Goal: Information Seeking & Learning: Learn about a topic

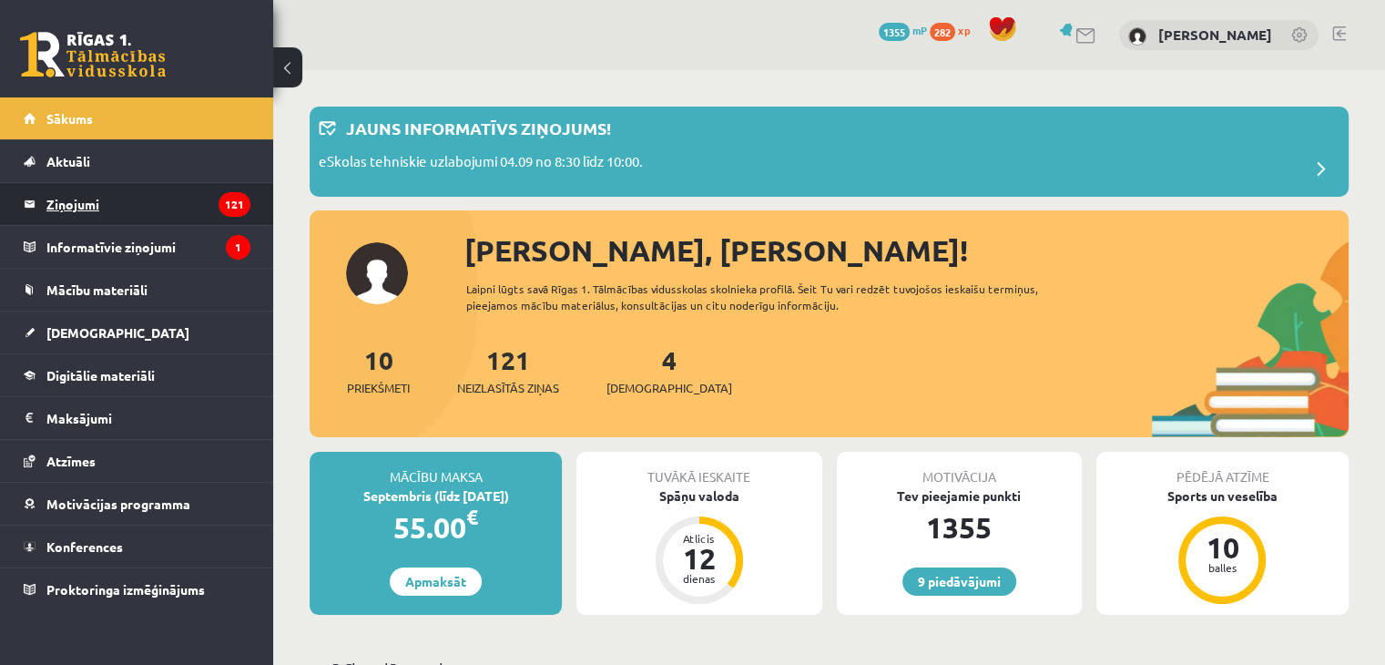
click at [128, 208] on legend "Ziņojumi 121" at bounding box center [148, 204] width 204 height 42
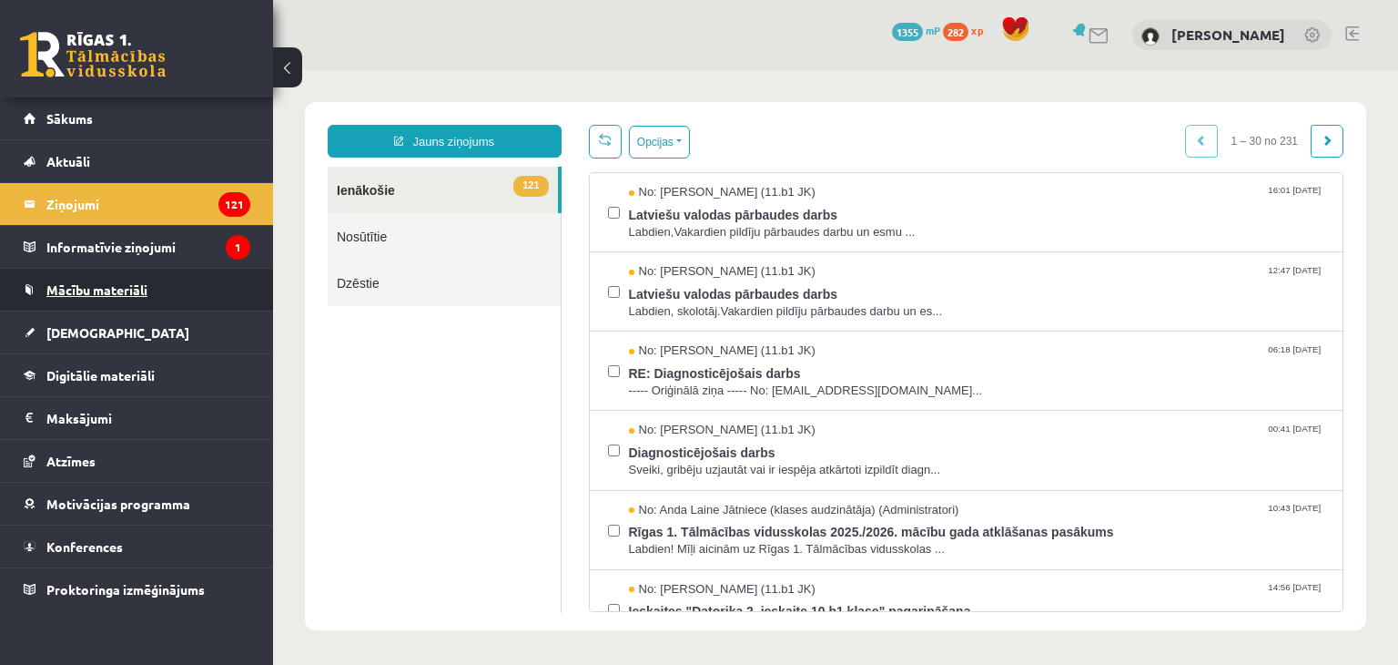
click at [134, 290] on span "Mācību materiāli" at bounding box center [96, 289] width 101 height 16
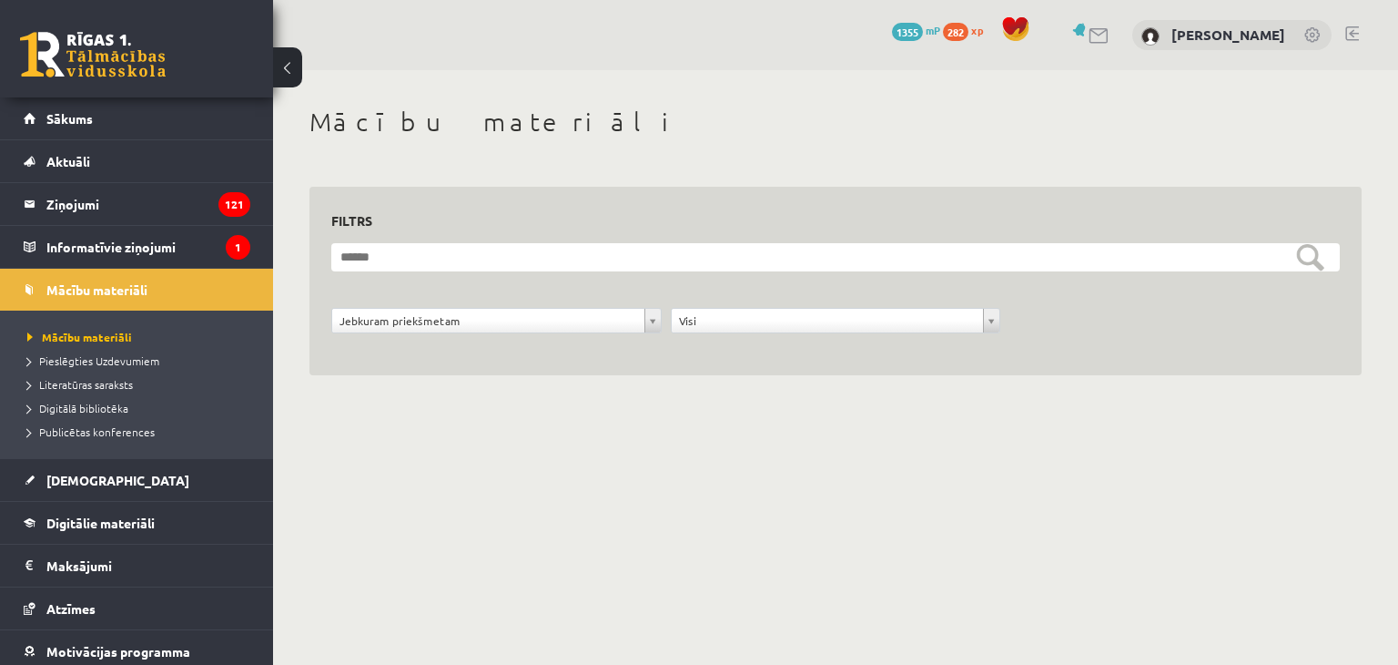
click at [503, 335] on div "**********" at bounding box center [497, 325] width 340 height 35
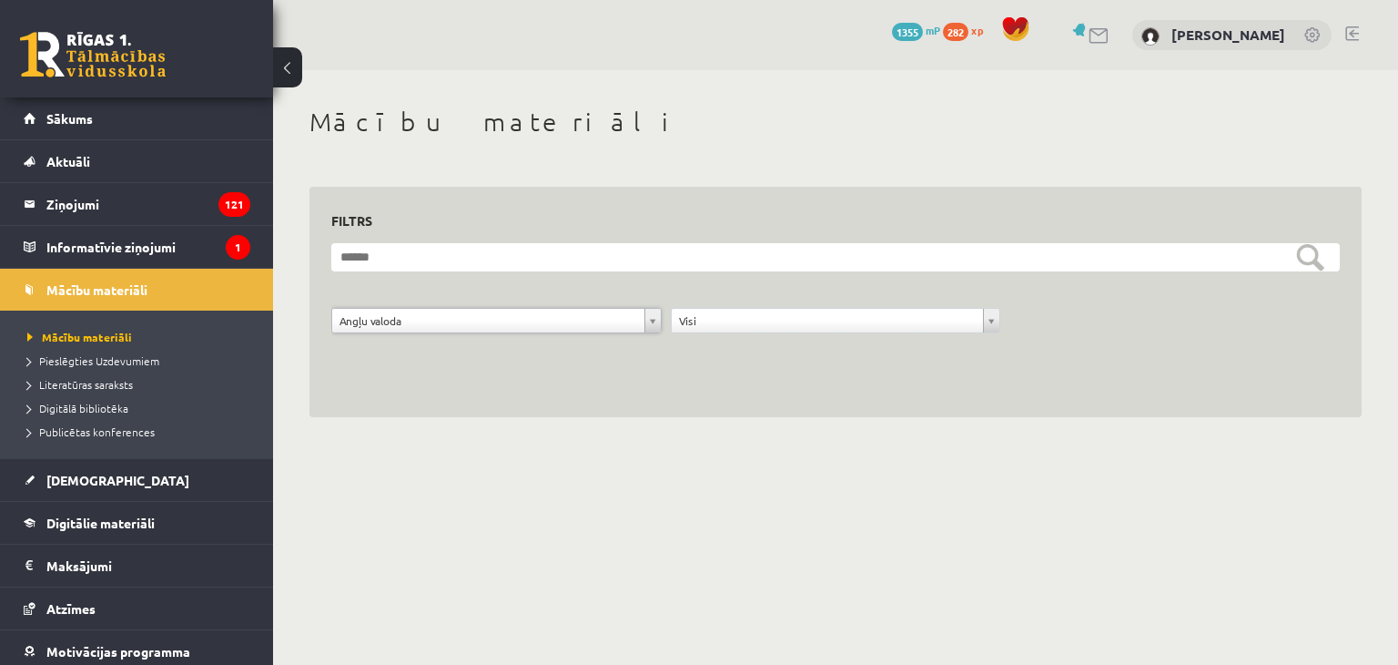
click at [681, 459] on body "9 Dāvanas 1355 mP 282 xp [PERSON_NAME] Sākums Aktuāli Kā mācīties eSKOLĀ Kontak…" at bounding box center [699, 332] width 1398 height 665
click at [692, 503] on body "9 Dāvanas 1355 mP 282 xp [PERSON_NAME] Sākums Aktuāli Kā mācīties eSKOLĀ Kontak…" at bounding box center [699, 332] width 1398 height 665
click at [413, 436] on div "**********" at bounding box center [835, 261] width 1125 height 383
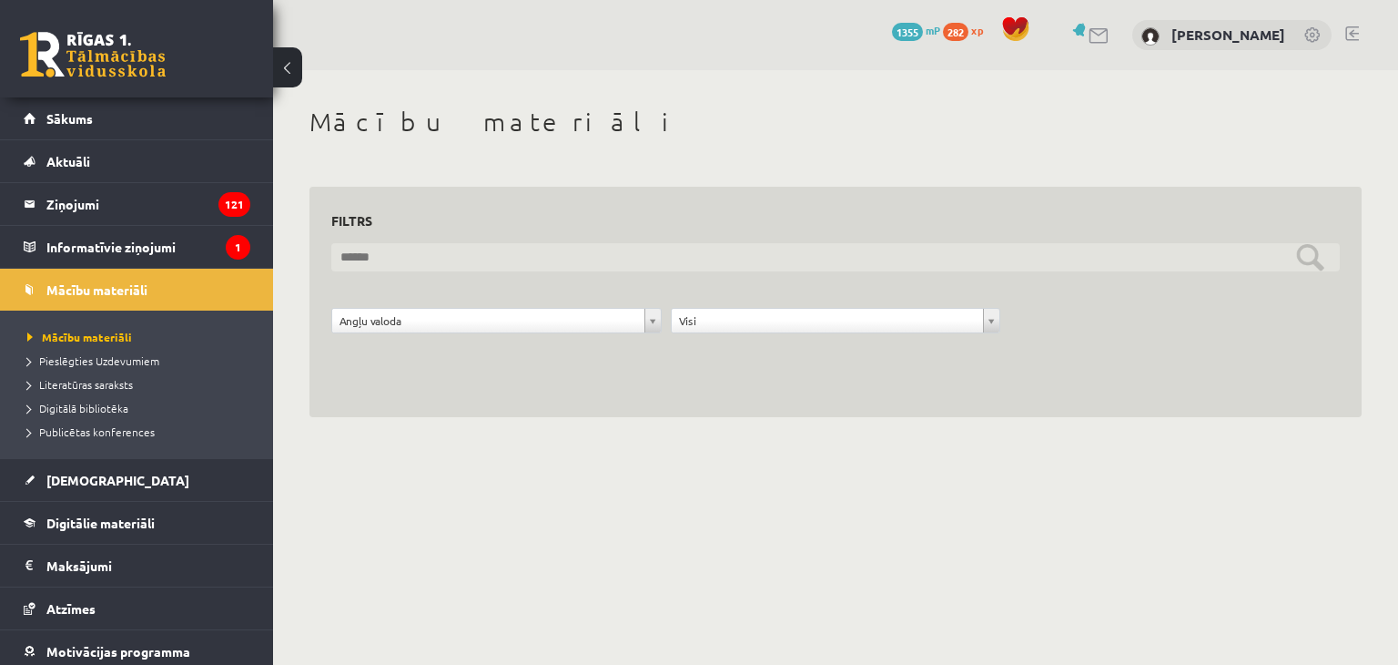
click at [435, 260] on input "text" at bounding box center [835, 257] width 1009 height 28
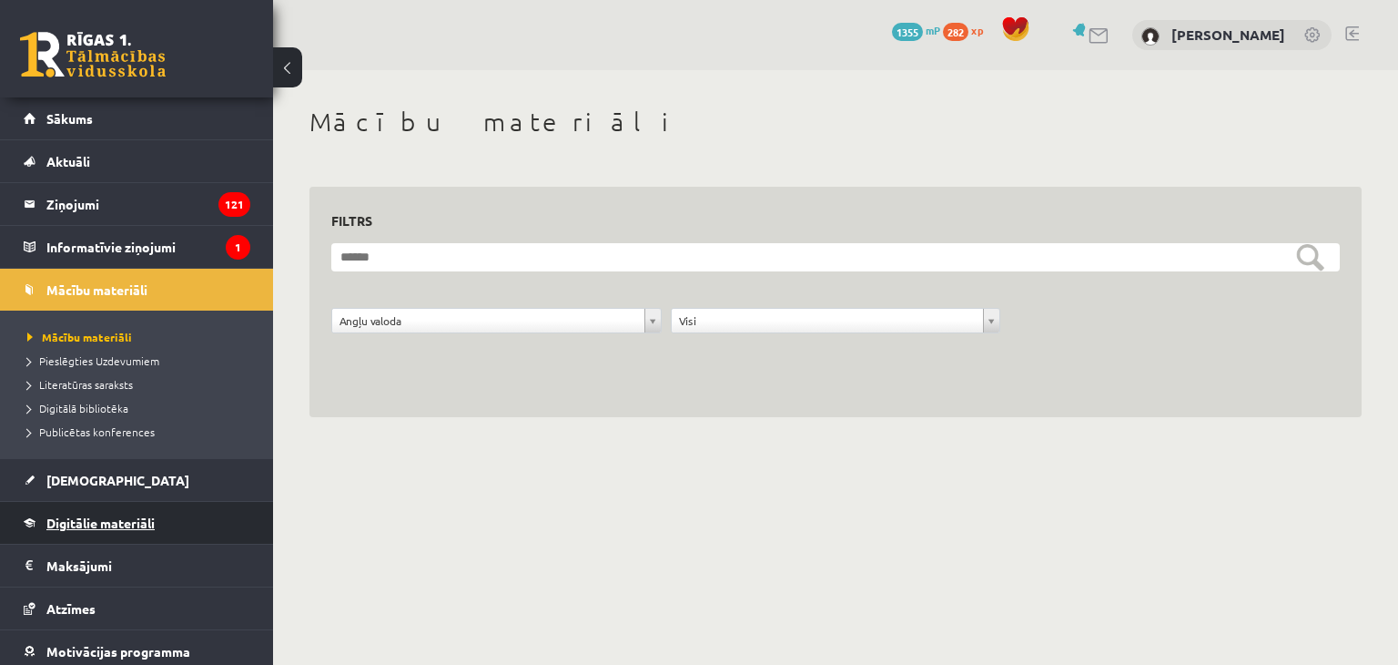
click at [136, 529] on link "Digitālie materiāli" at bounding box center [137, 523] width 227 height 42
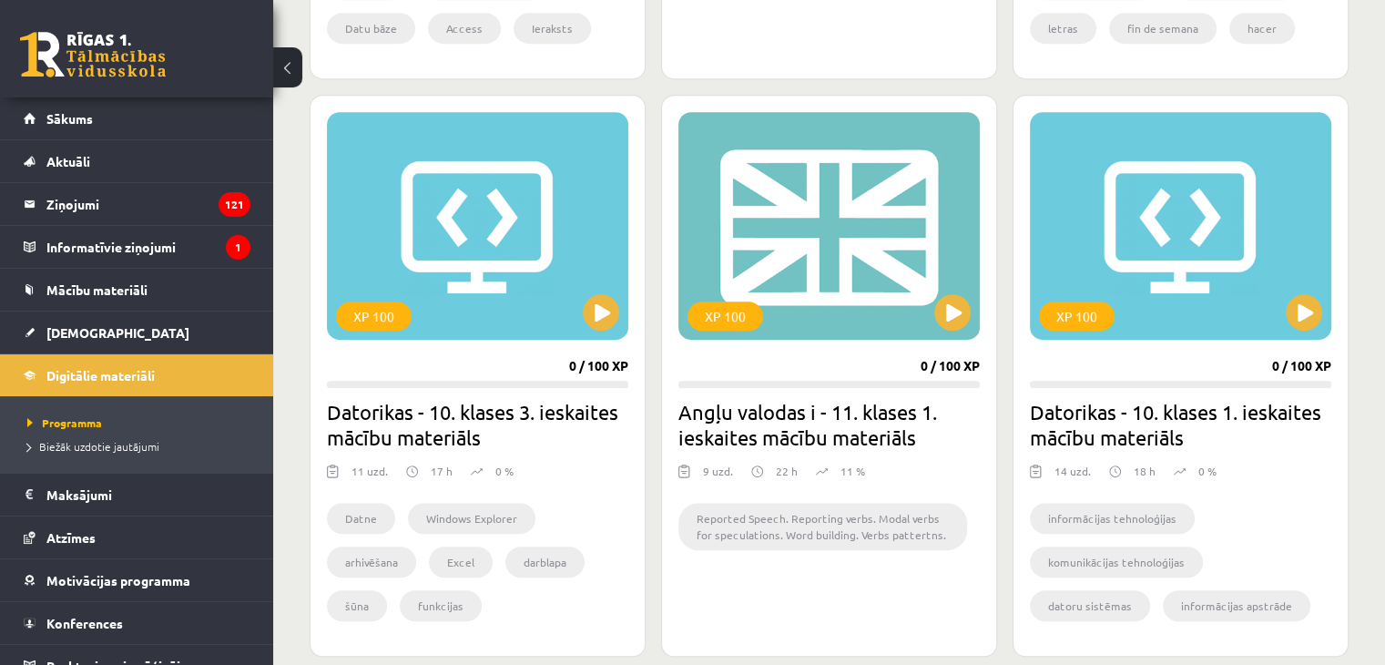
scroll to position [1184, 0]
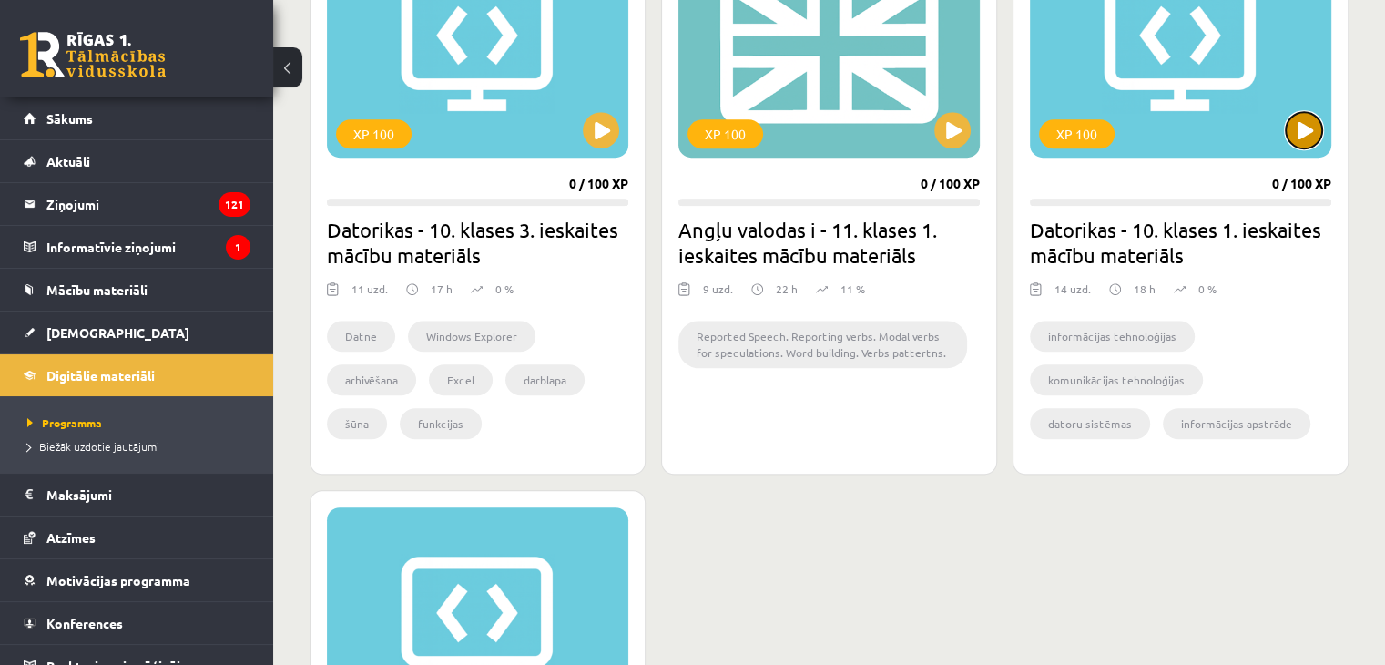
click at [1309, 125] on button at bounding box center [1304, 130] width 36 height 36
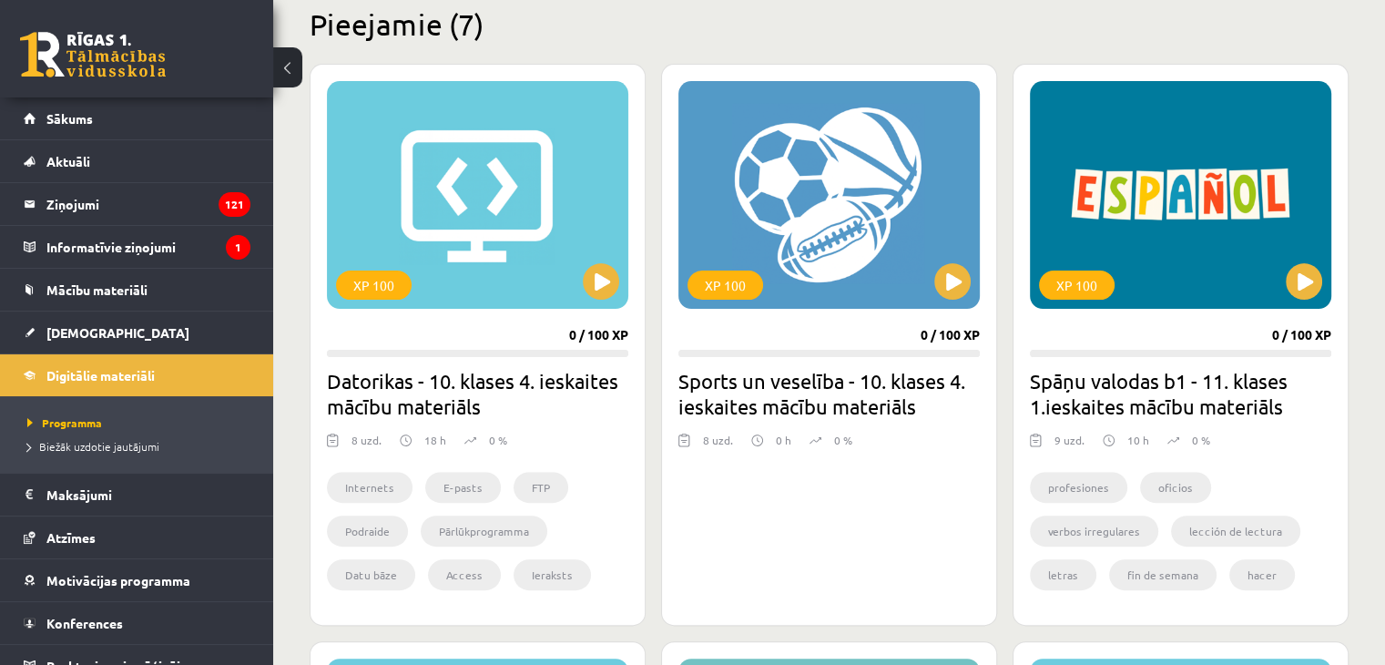
scroll to position [575, 0]
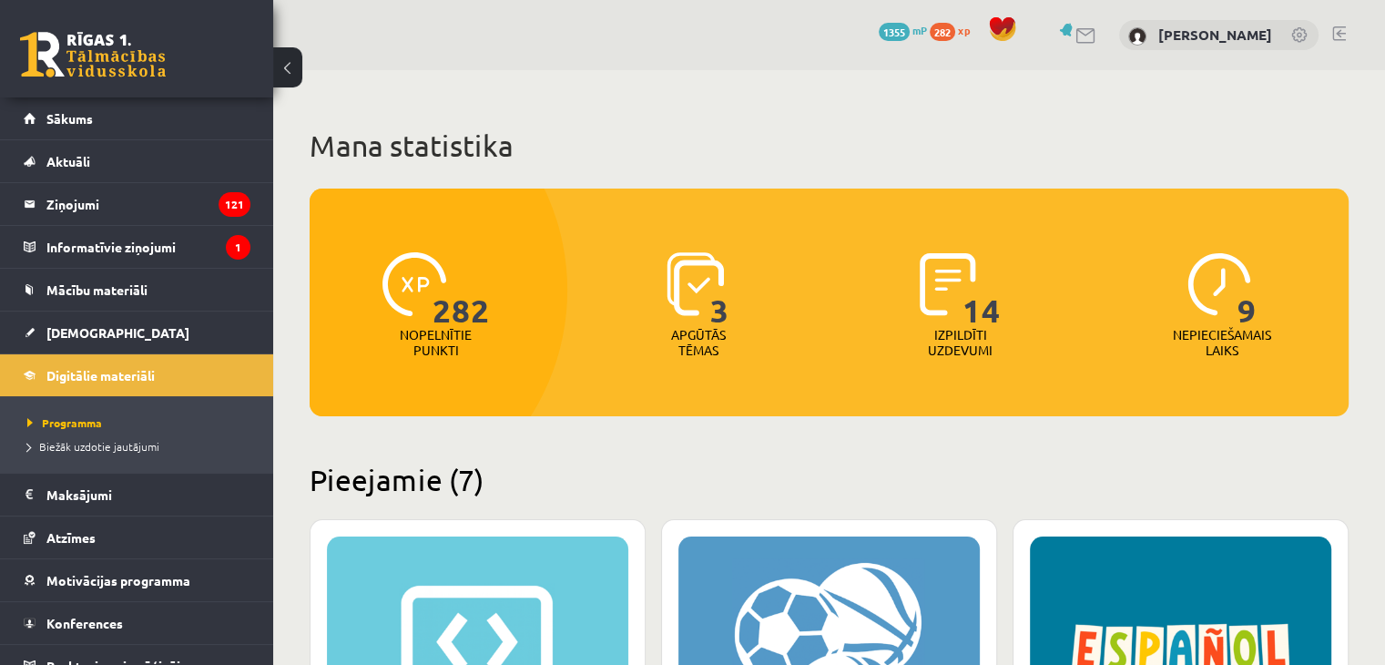
click at [296, 67] on button at bounding box center [287, 67] width 29 height 40
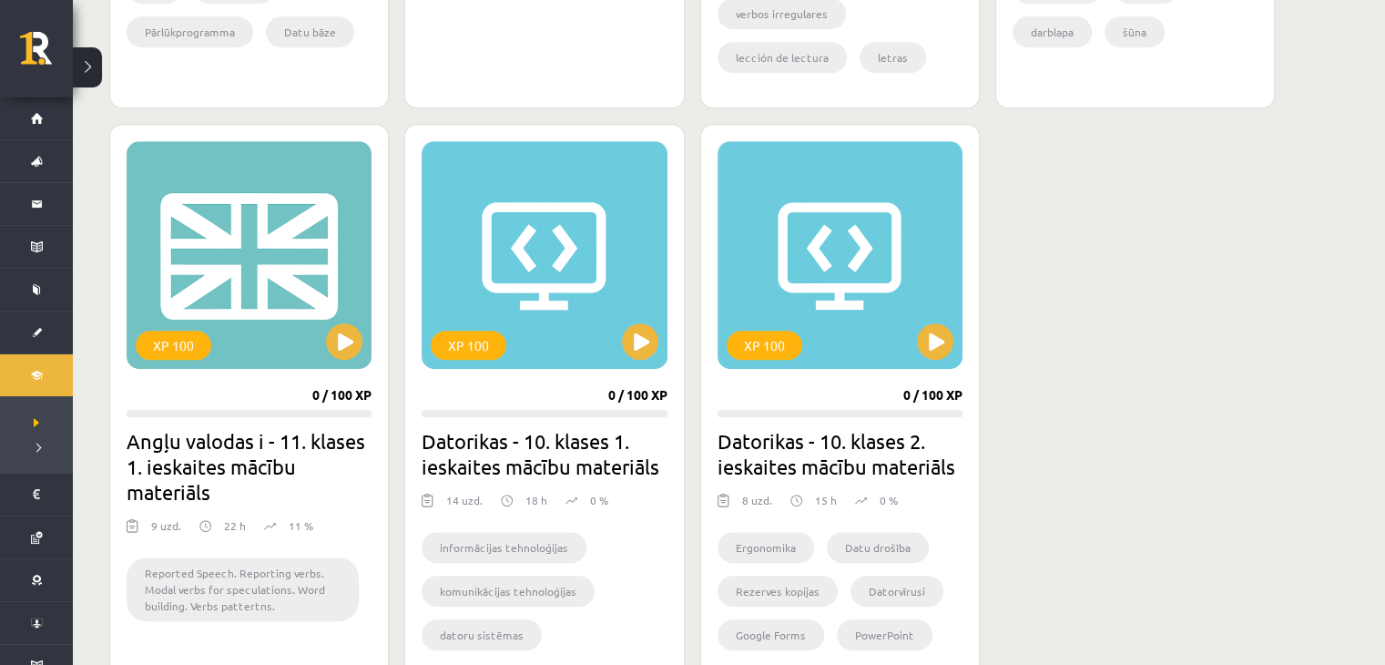
scroll to position [1001, 0]
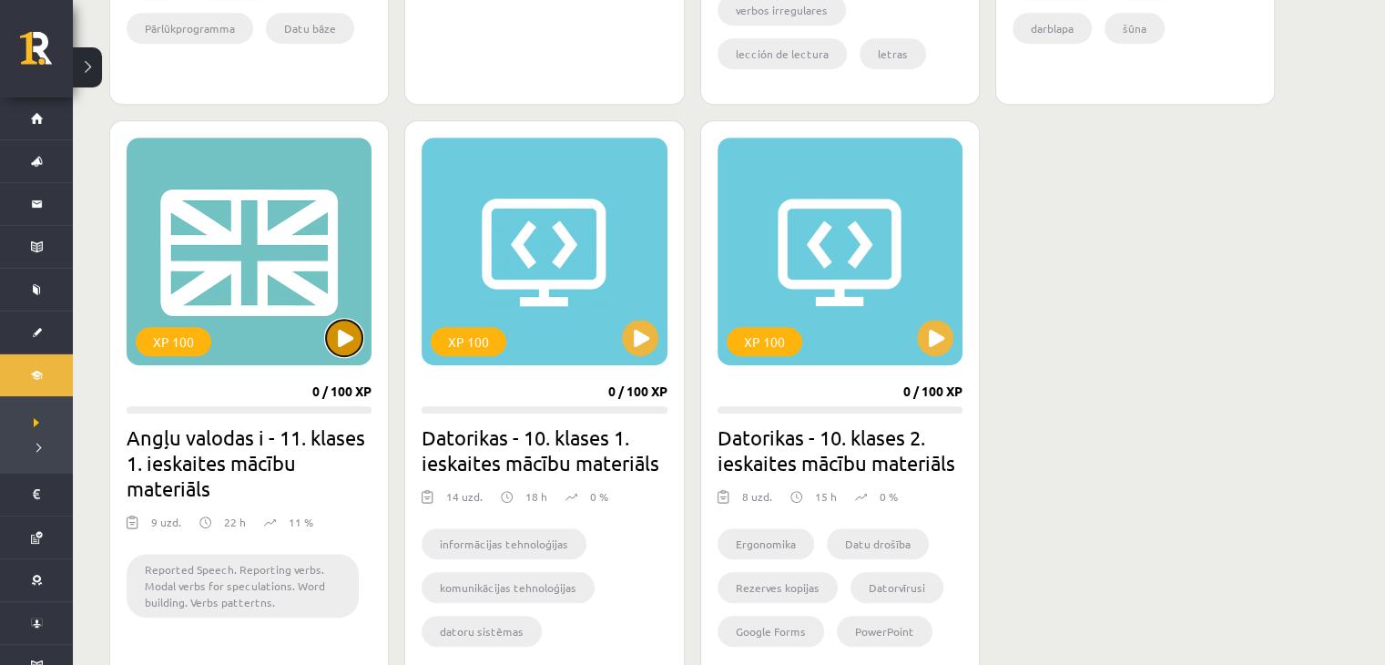
click at [360, 341] on button at bounding box center [344, 338] width 36 height 36
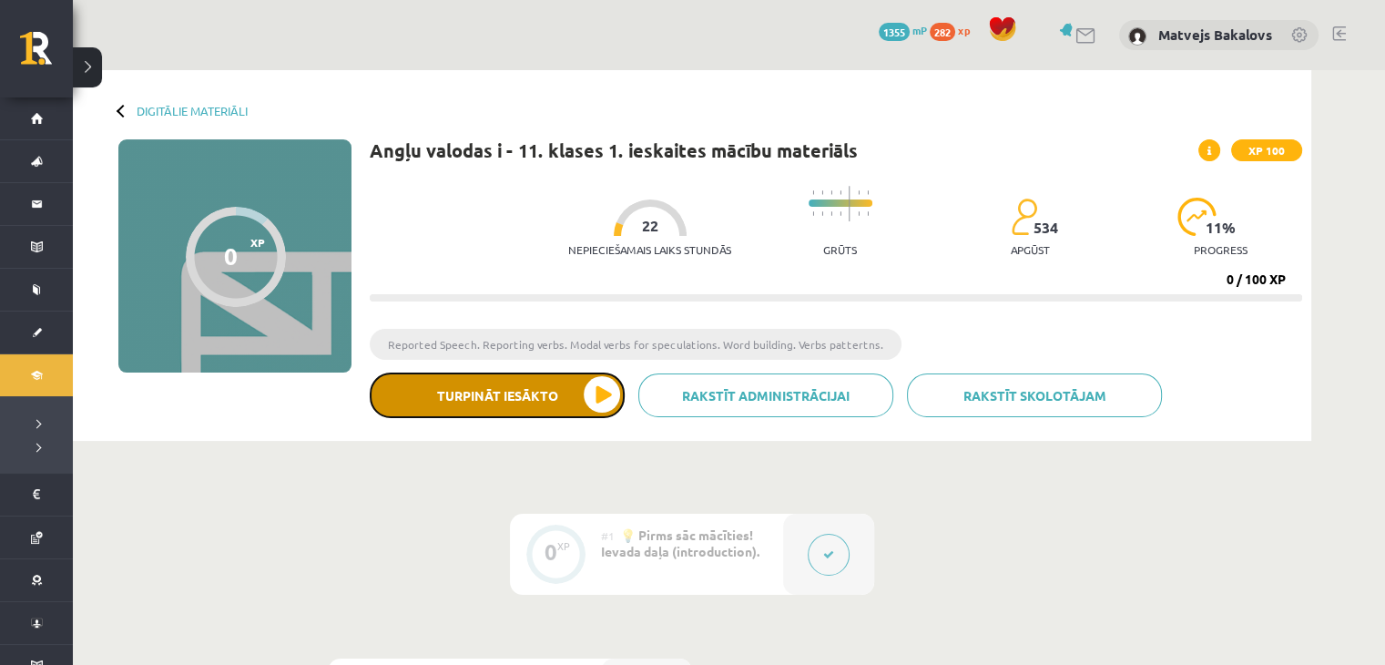
click at [561, 398] on button "Turpināt iesākto" at bounding box center [497, 395] width 255 height 46
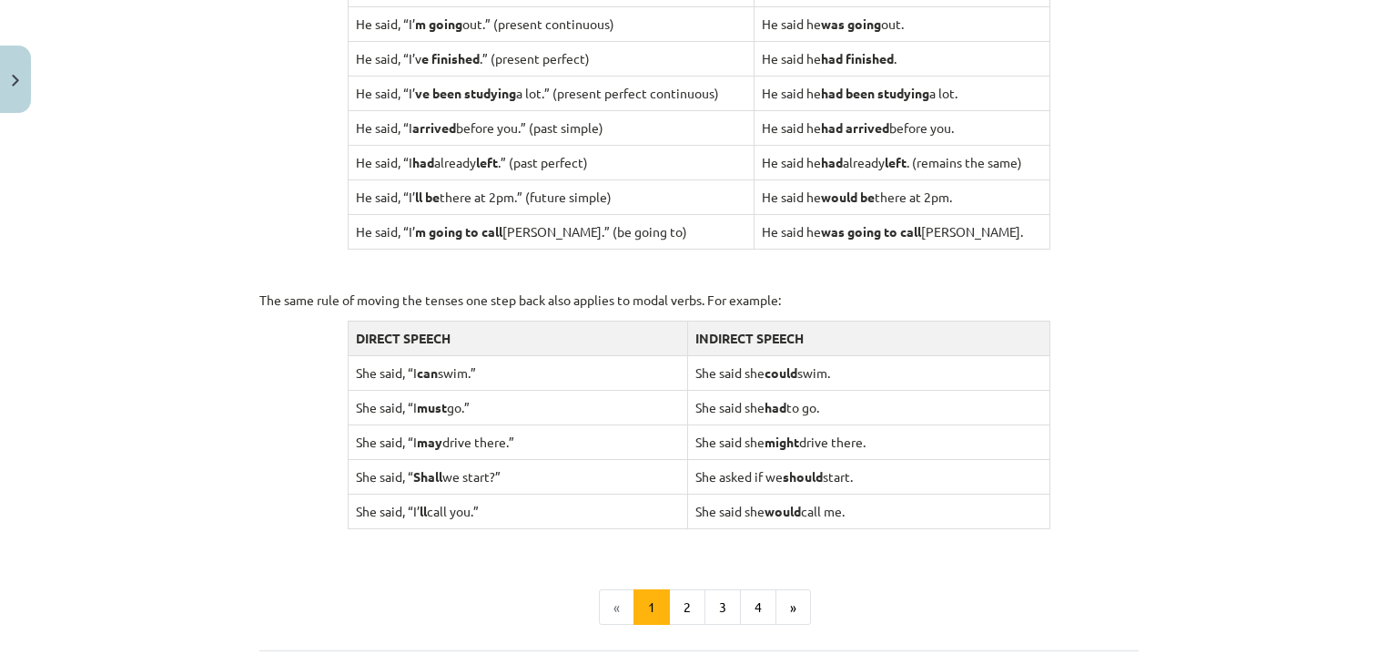
scroll to position [1639, 0]
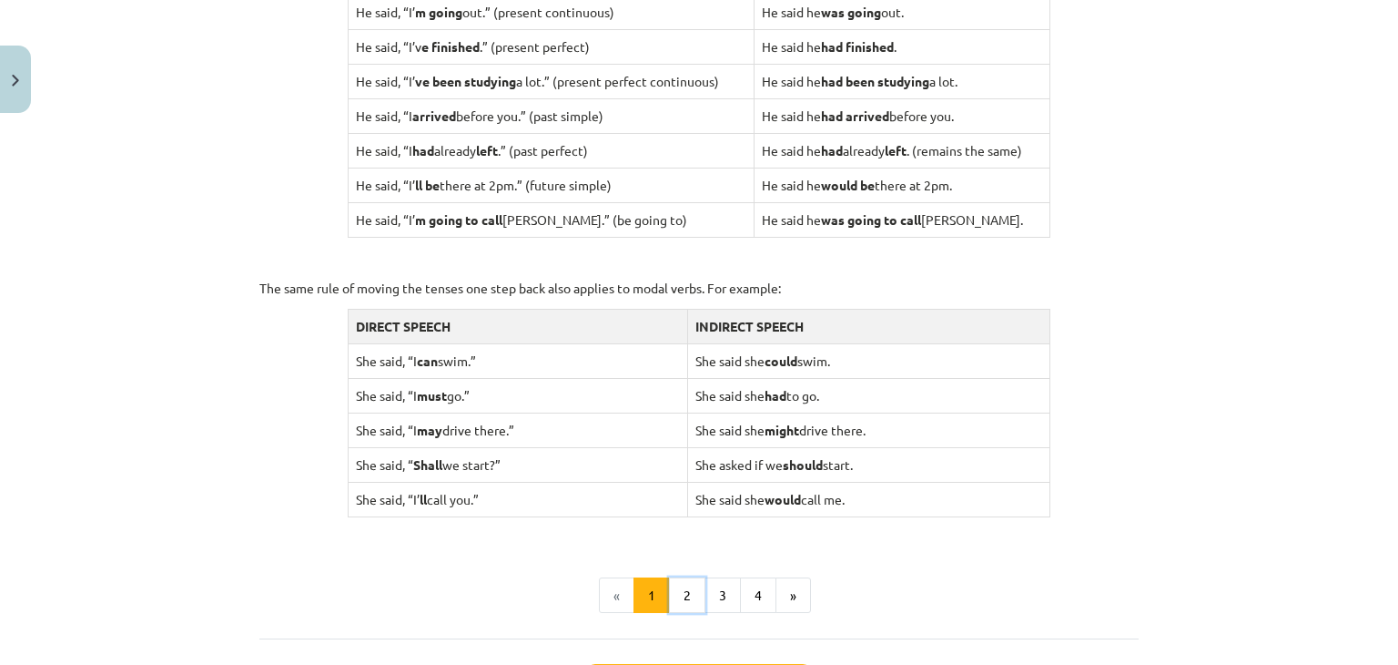
click at [687, 597] on button "2" at bounding box center [687, 595] width 36 height 36
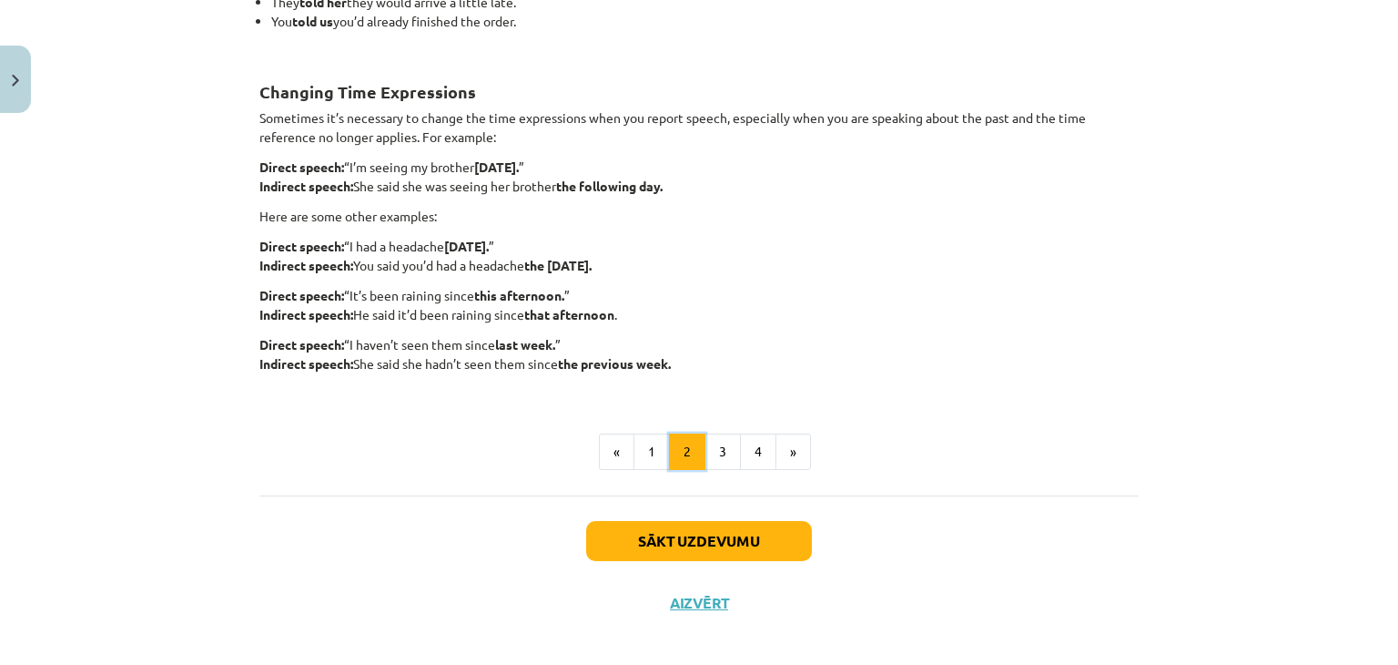
scroll to position [455, 0]
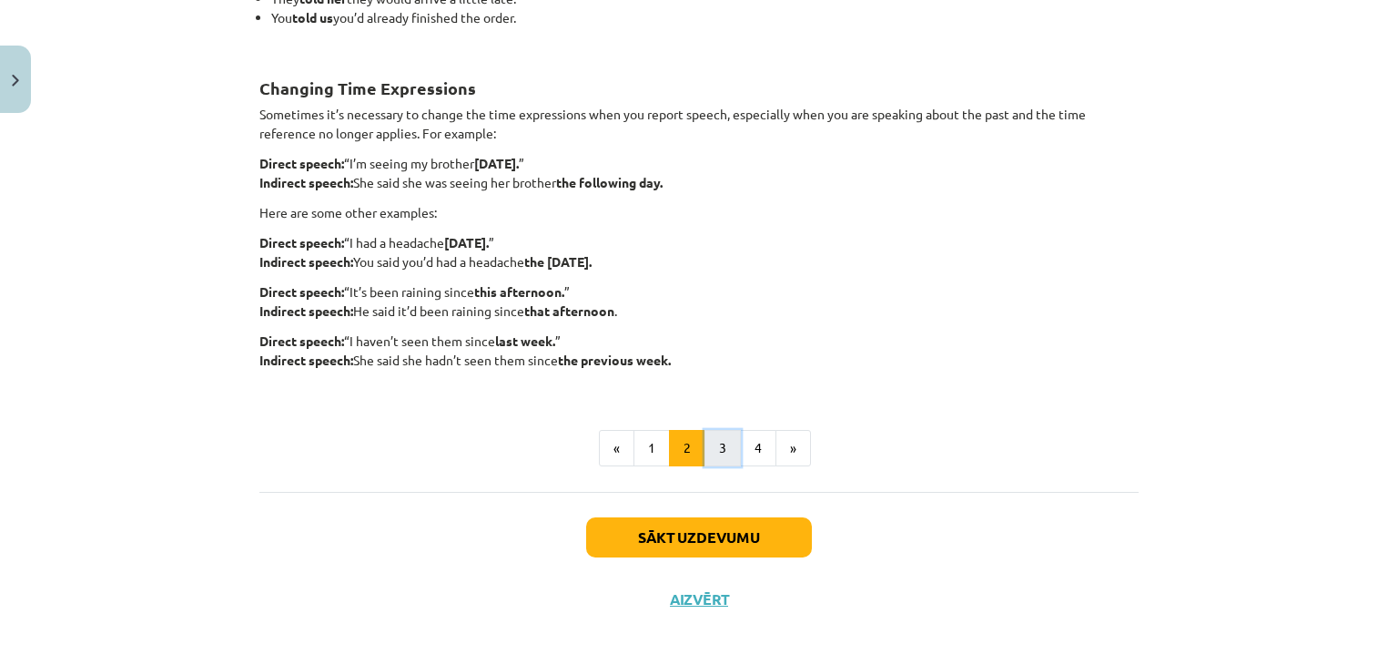
click at [707, 452] on button "3" at bounding box center [723, 448] width 36 height 36
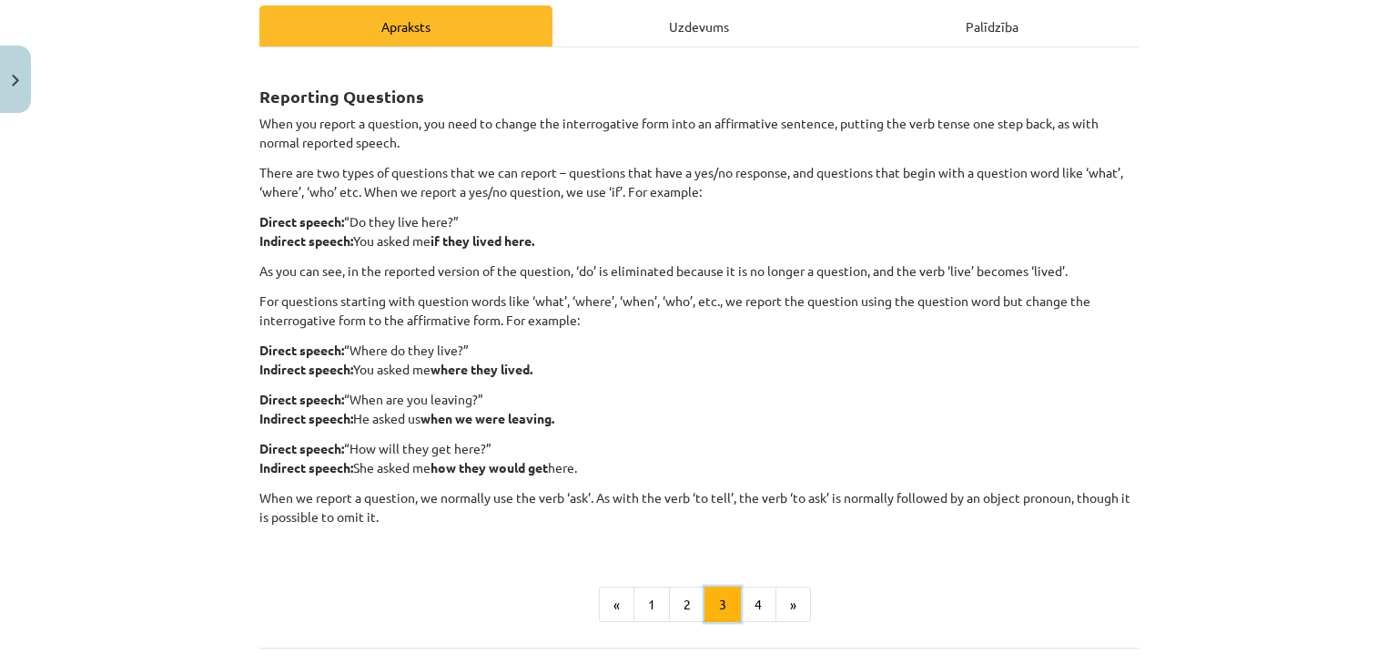
scroll to position [0, 0]
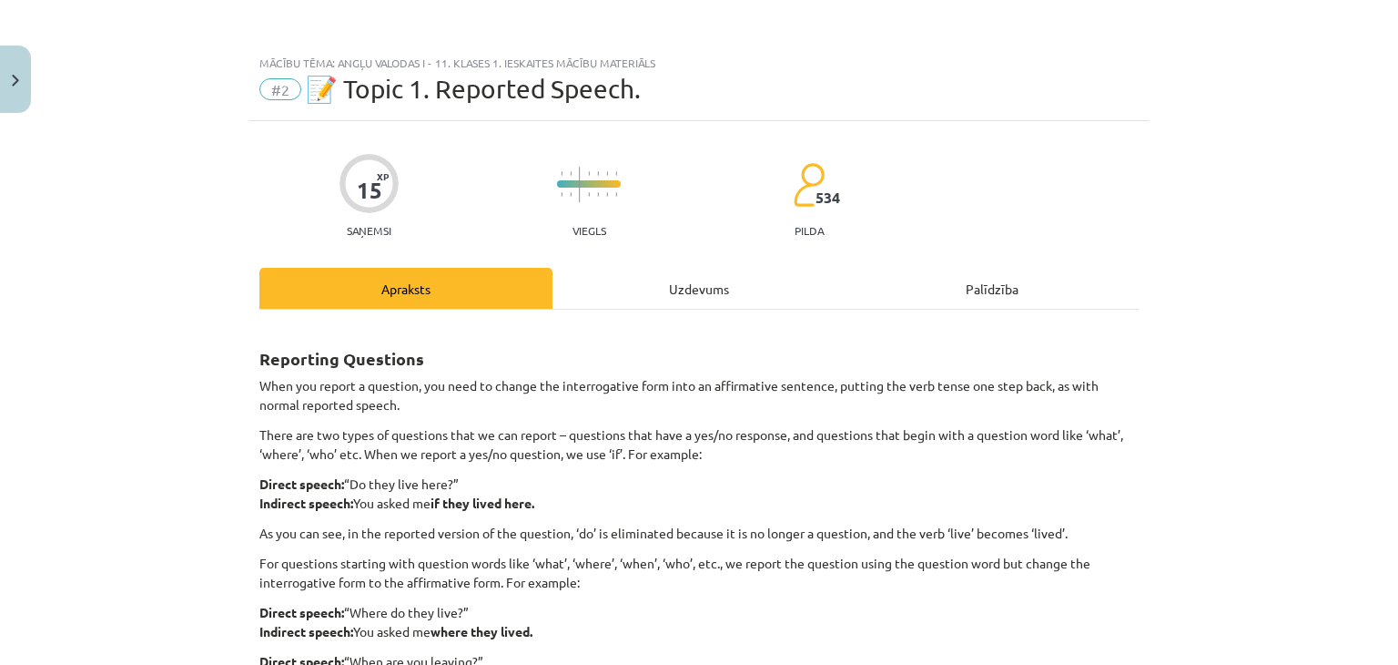
click at [669, 270] on div "Uzdevums" at bounding box center [699, 288] width 293 height 41
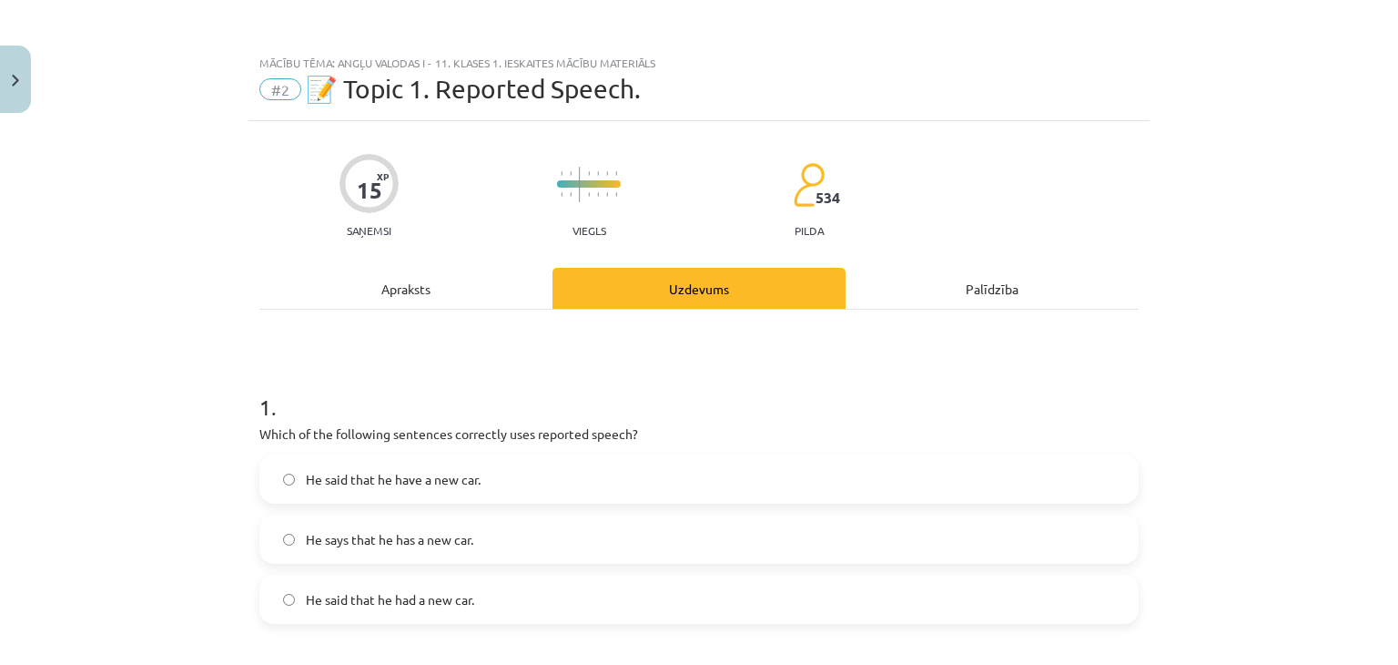
scroll to position [46, 0]
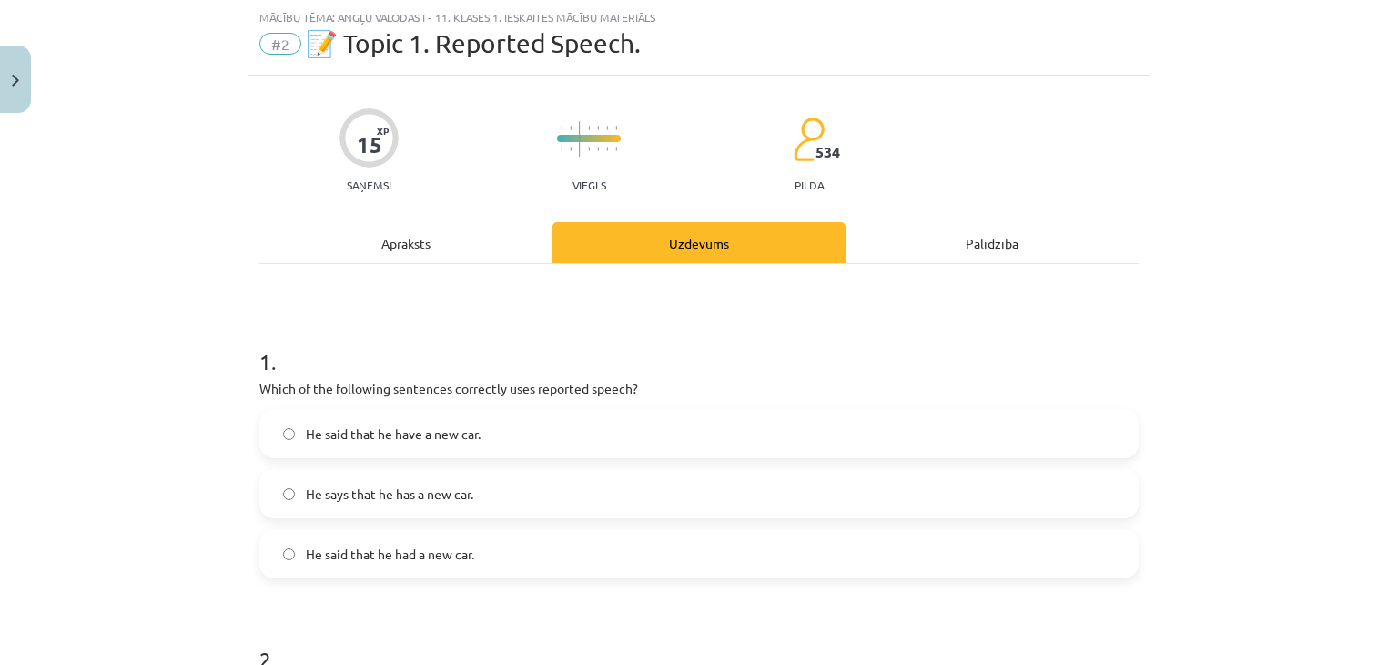
click at [492, 431] on label "He said that he have a new car." at bounding box center [699, 434] width 876 height 46
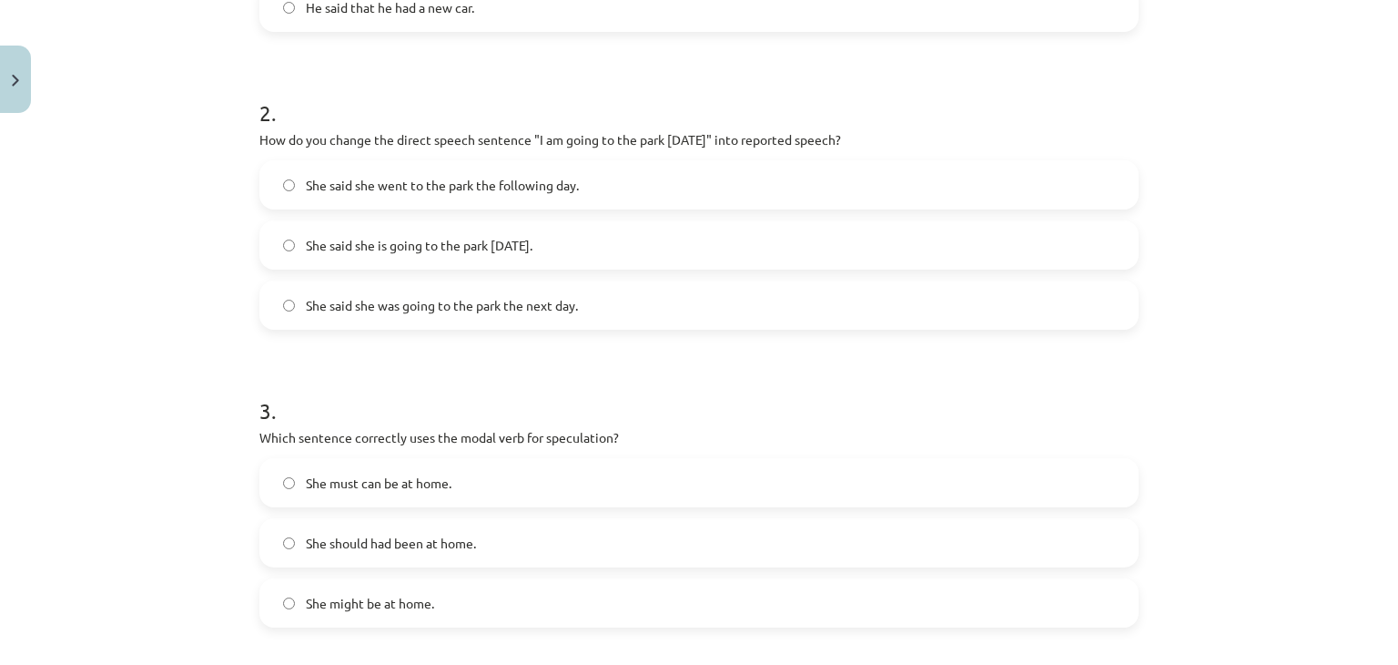
click at [456, 309] on span "She said she was going to the park the next day." at bounding box center [442, 305] width 272 height 19
click at [475, 247] on span "She said she is going to the park tomorrow." at bounding box center [419, 245] width 227 height 19
click at [475, 242] on span "She said she is going to the park tomorrow." at bounding box center [419, 245] width 227 height 19
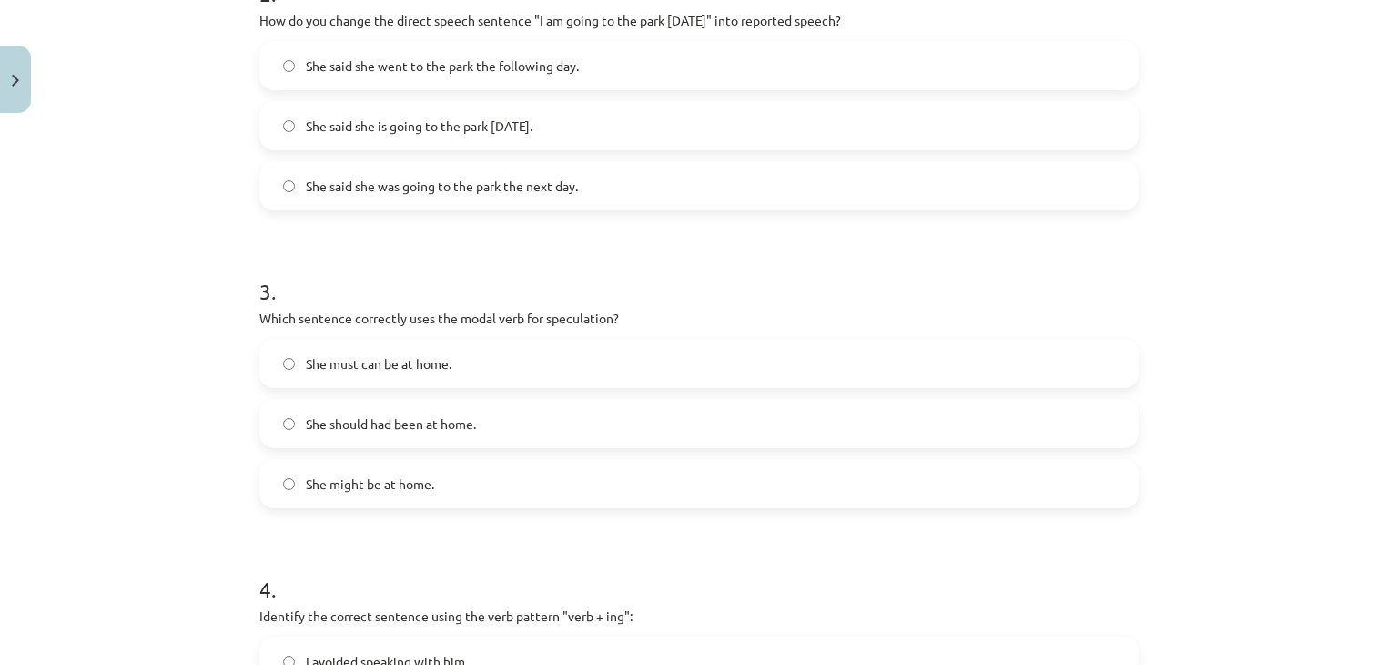
scroll to position [774, 0]
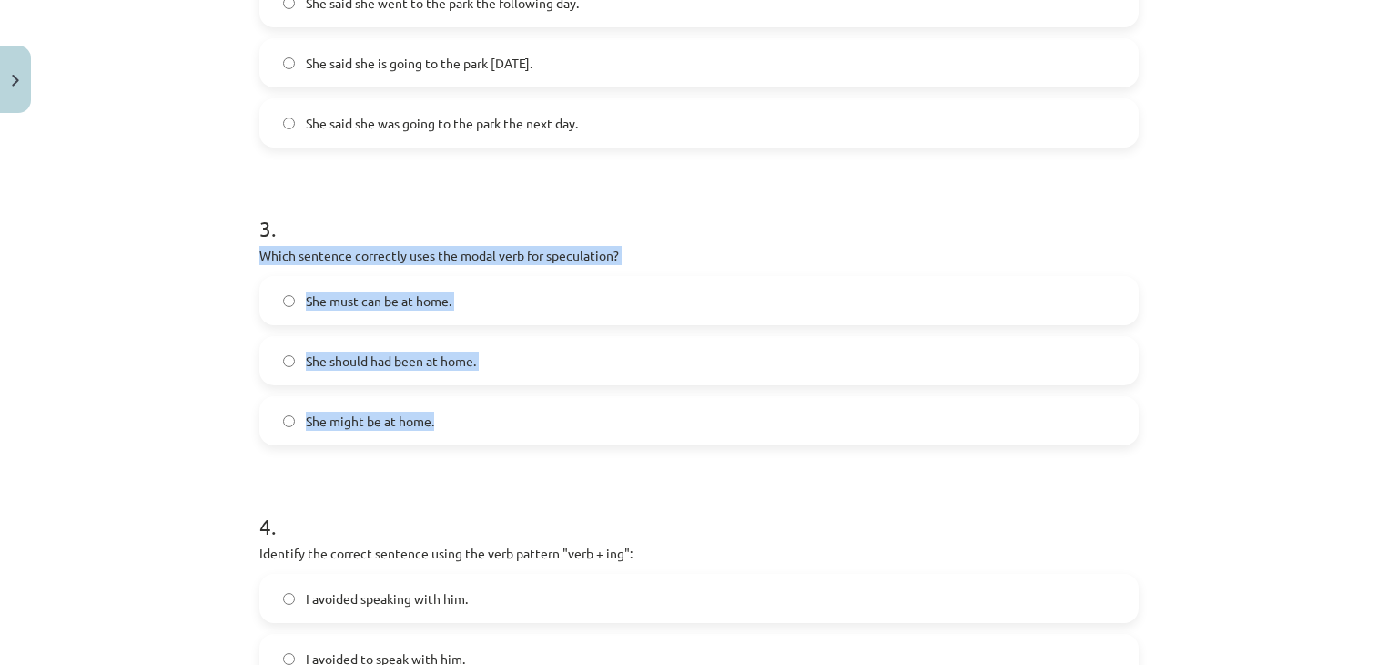
drag, startPoint x: 227, startPoint y: 245, endPoint x: 521, endPoint y: 398, distance: 331.5
click at [521, 398] on div "Mācību tēma: Angļu valodas i - 11. klases 1. ieskaites mācību materiāls #2 📝 To…" at bounding box center [699, 332] width 1398 height 665
copy div "Which sentence correctly uses the modal verb for speculation? She must can be a…"
click at [453, 358] on span "She should had been at home." at bounding box center [391, 360] width 170 height 19
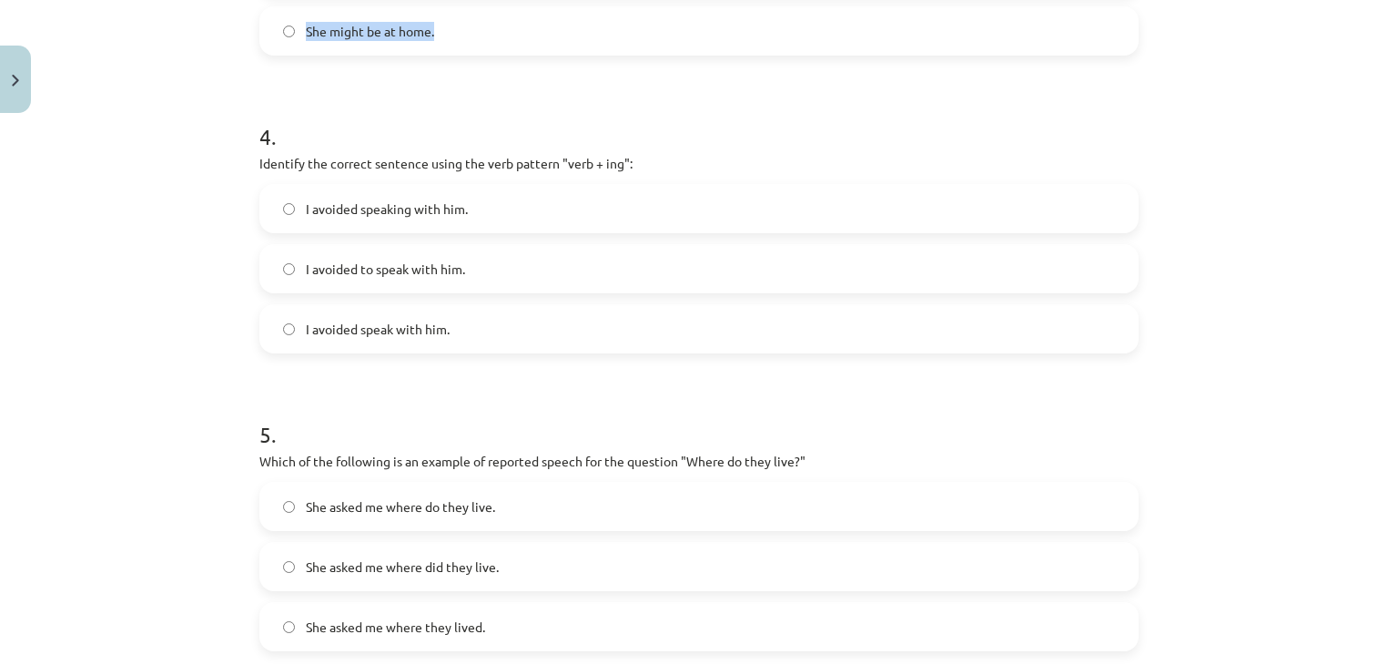
scroll to position [997, 0]
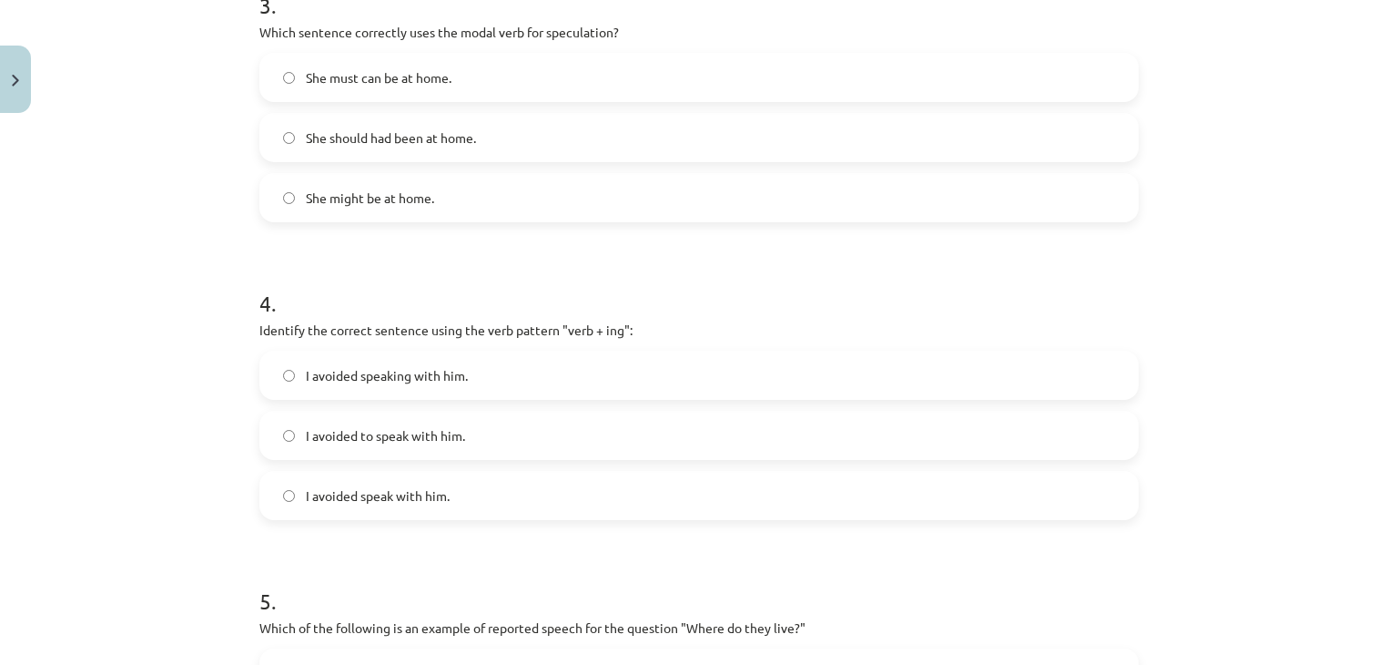
click at [442, 235] on form "1 . Which of the following sentences correctly uses reported speech? He said th…" at bounding box center [698, 91] width 879 height 1452
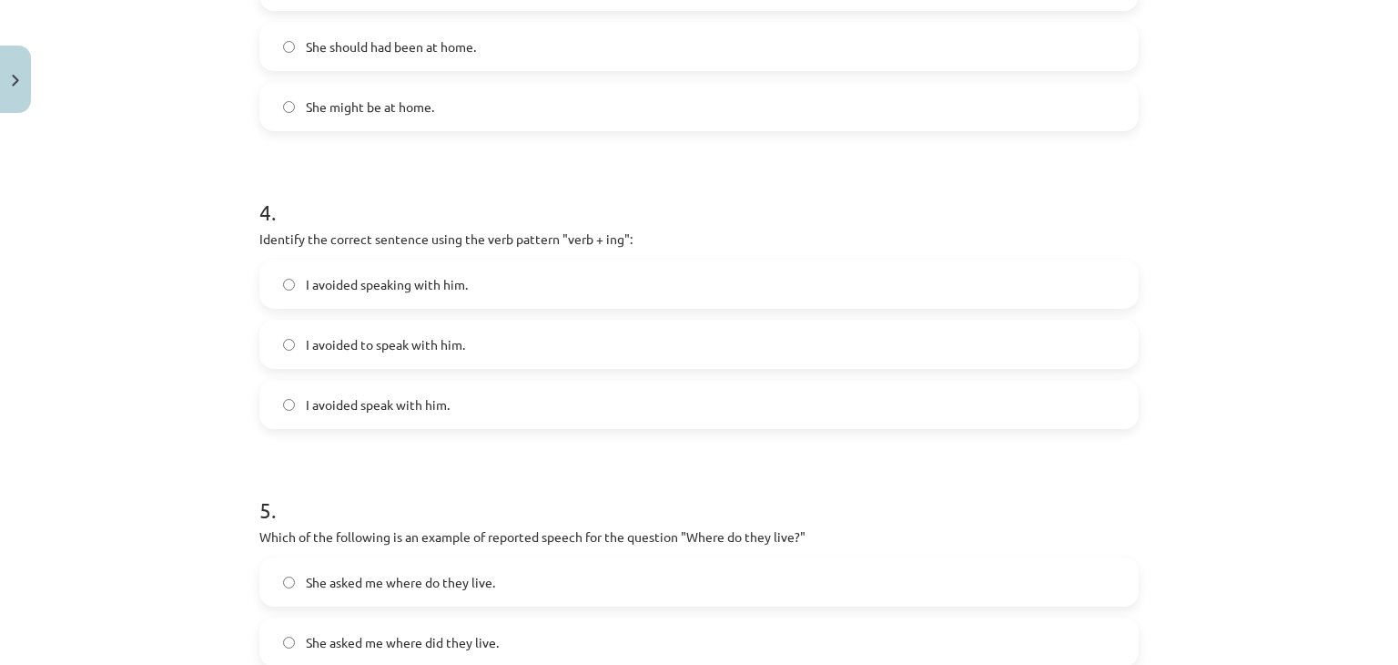
click at [472, 362] on label "I avoided to speak with him." at bounding box center [699, 344] width 876 height 46
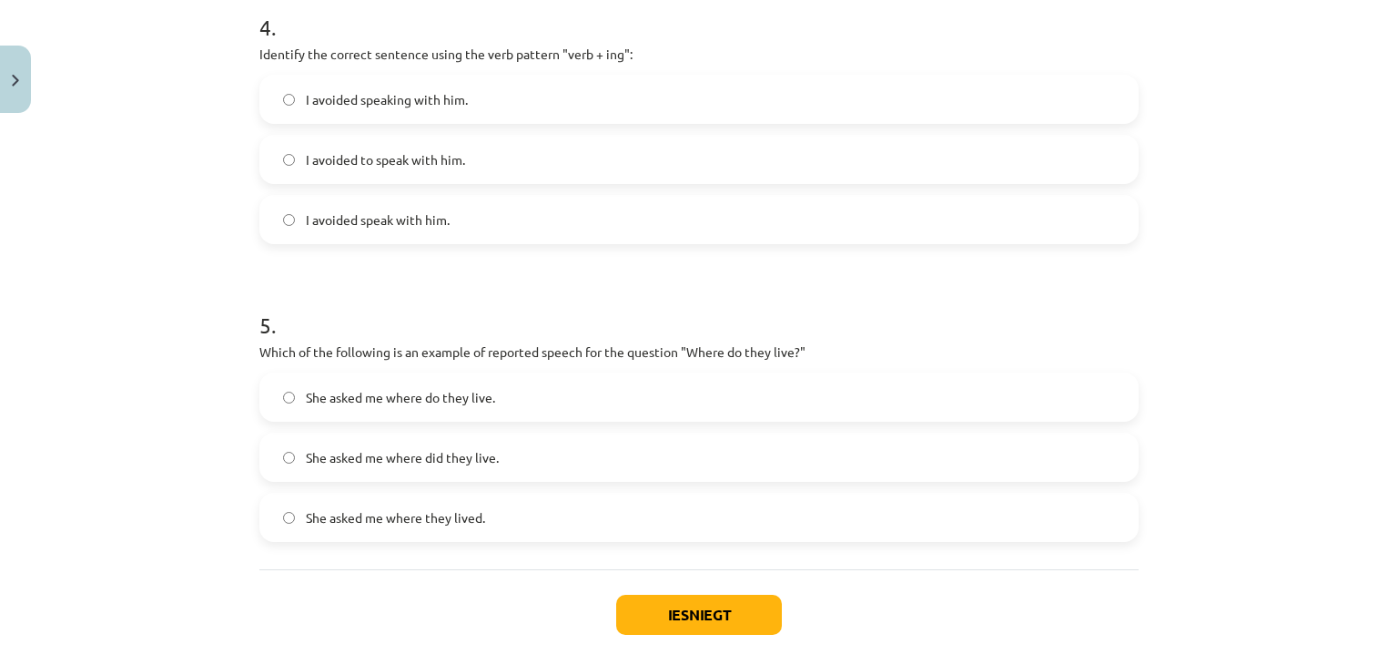
scroll to position [1361, 0]
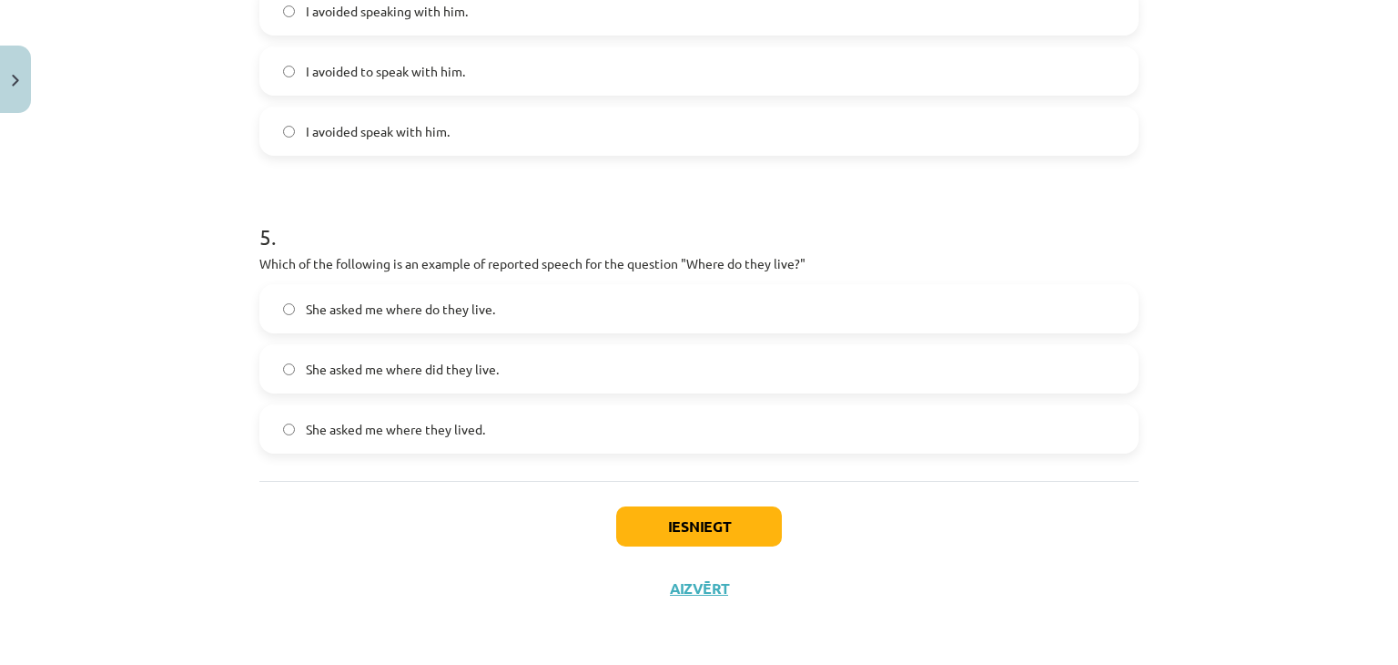
click at [488, 371] on span "She asked me where did they live." at bounding box center [402, 369] width 193 height 19
click at [650, 521] on button "Iesniegt" at bounding box center [699, 526] width 166 height 40
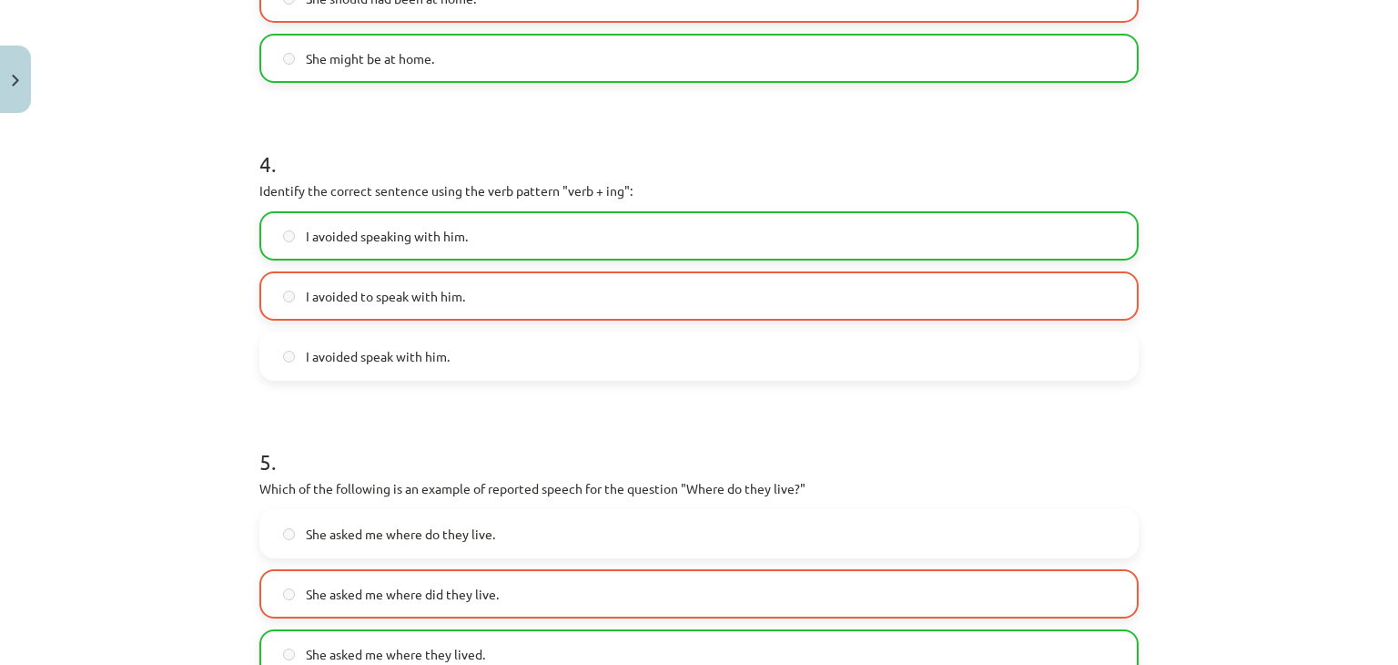
scroll to position [1184, 0]
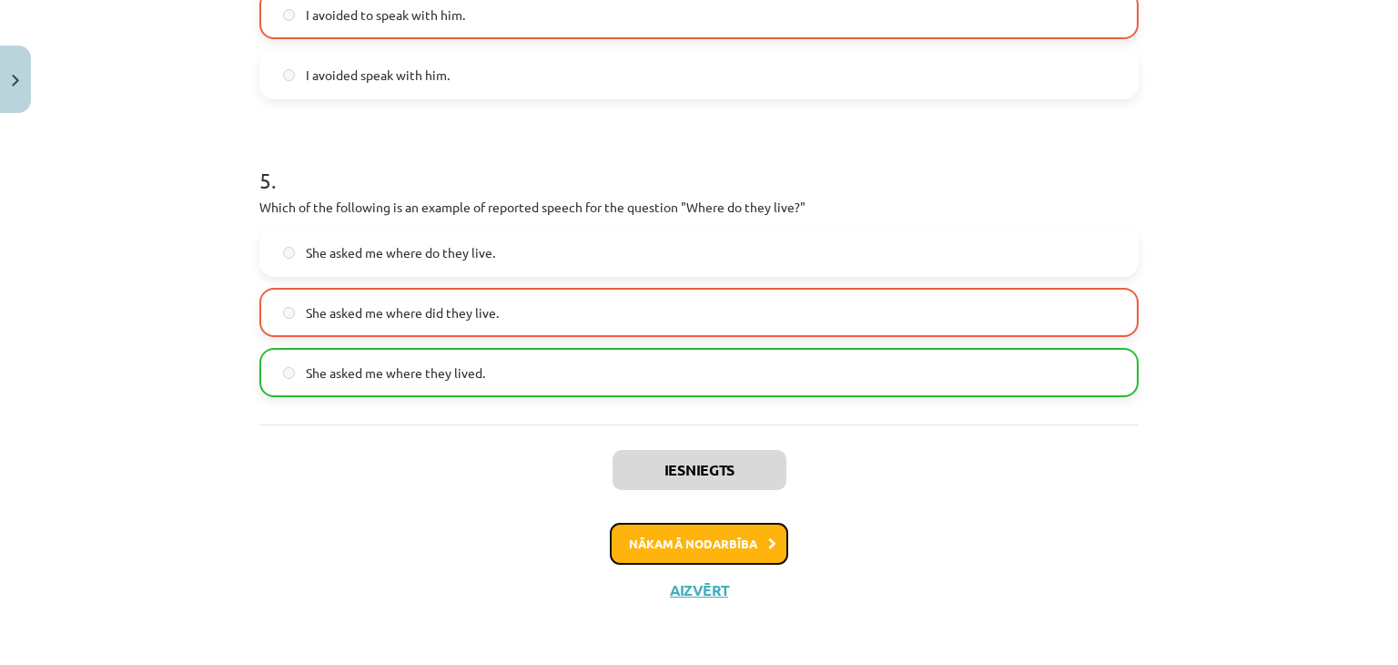
click at [646, 546] on button "Nākamā nodarbība" at bounding box center [699, 544] width 178 height 42
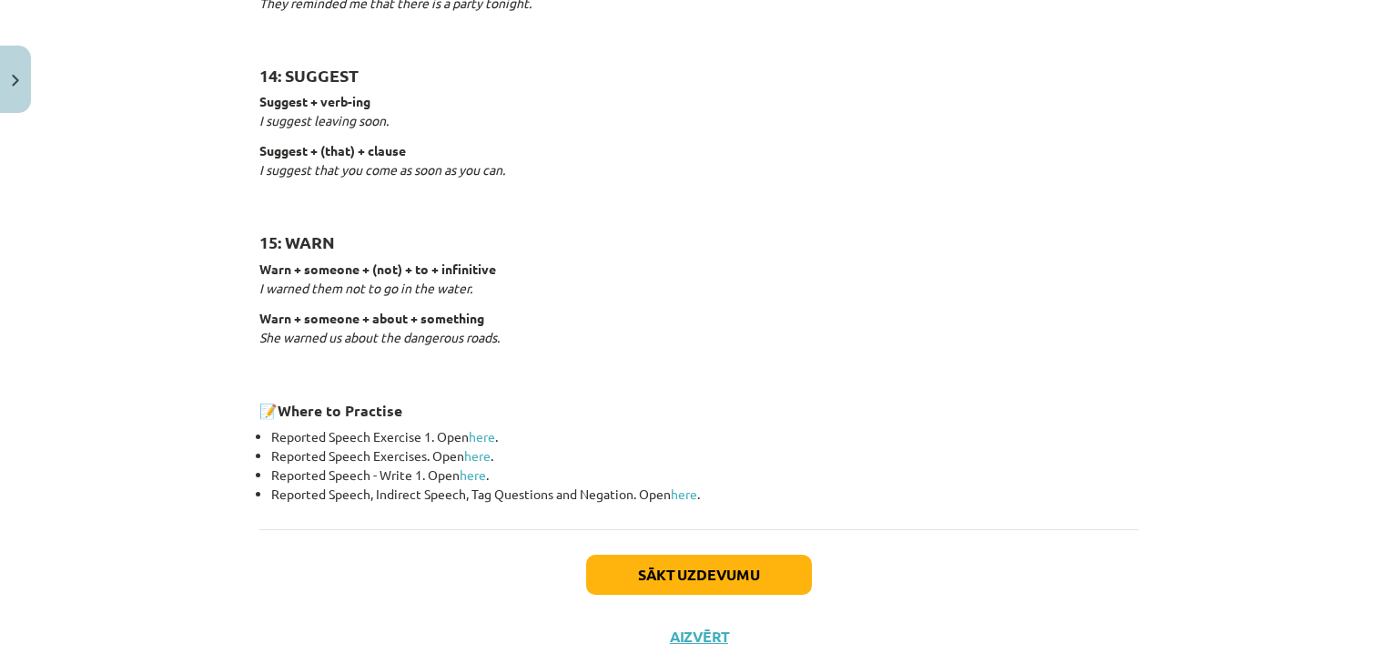
scroll to position [2849, 0]
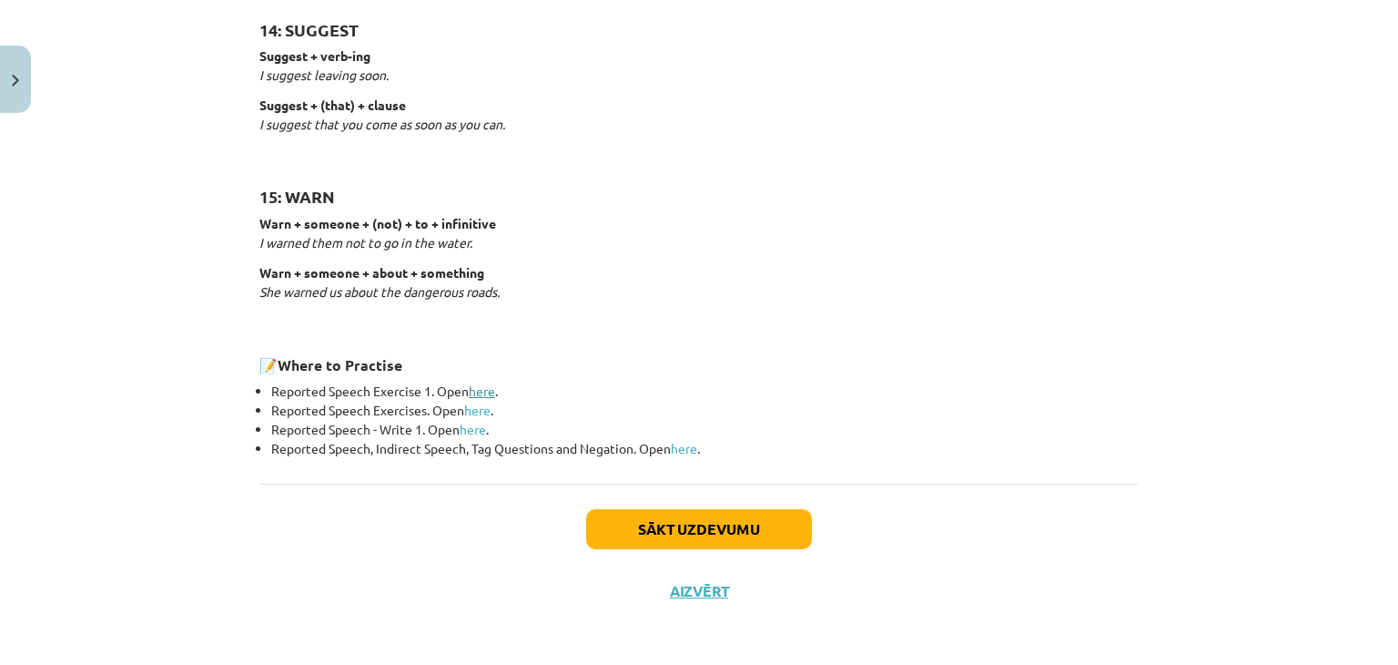
click at [472, 389] on link "here" at bounding box center [482, 390] width 26 height 16
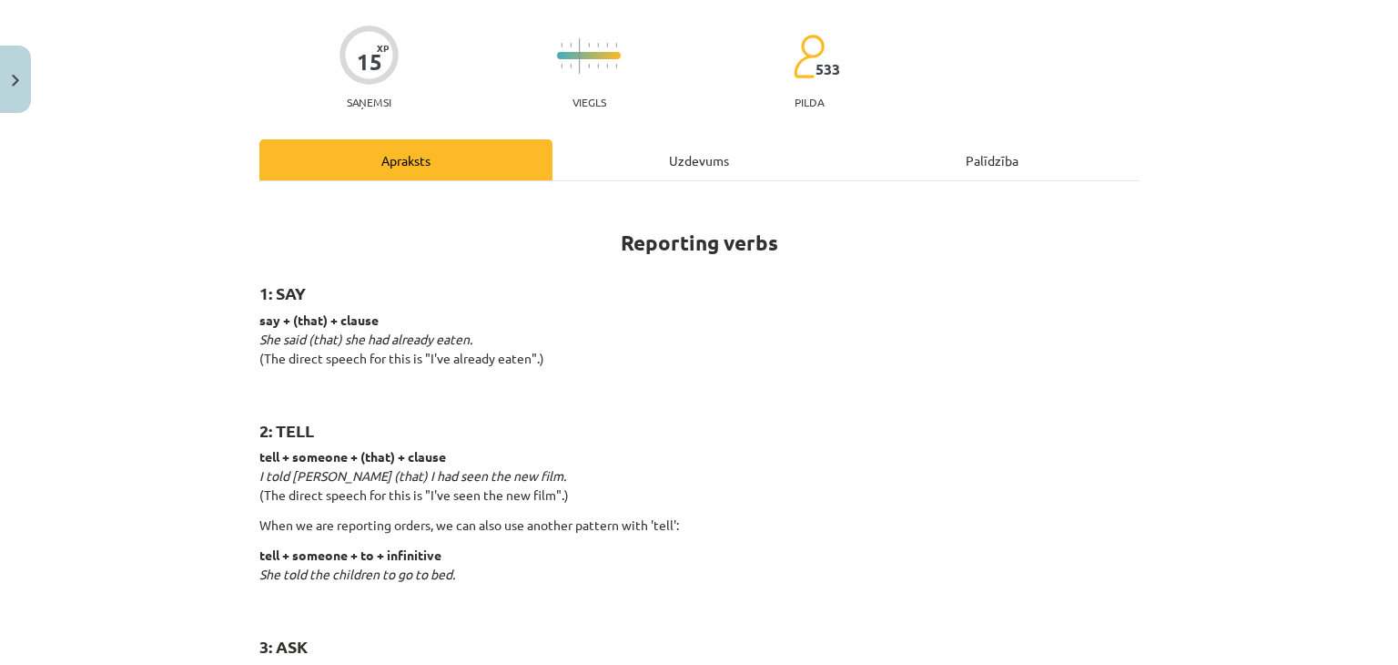
scroll to position [182, 0]
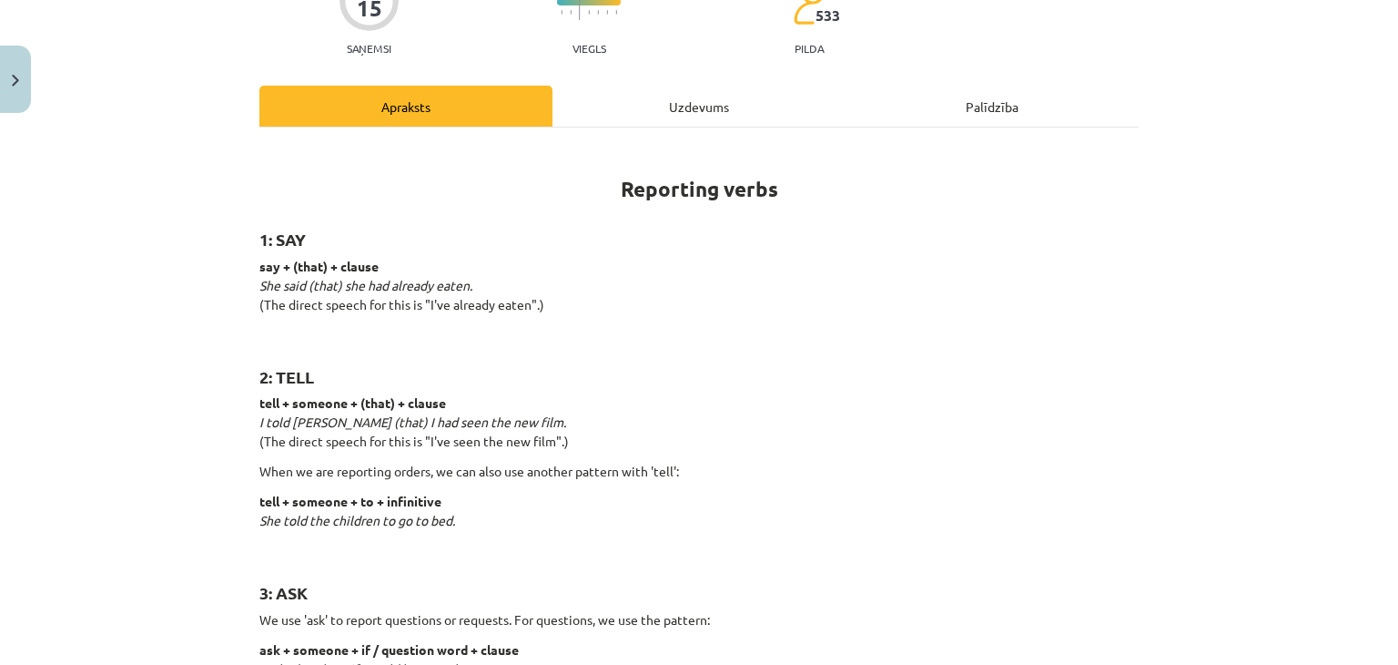
click at [686, 115] on div "Uzdevums" at bounding box center [699, 106] width 293 height 41
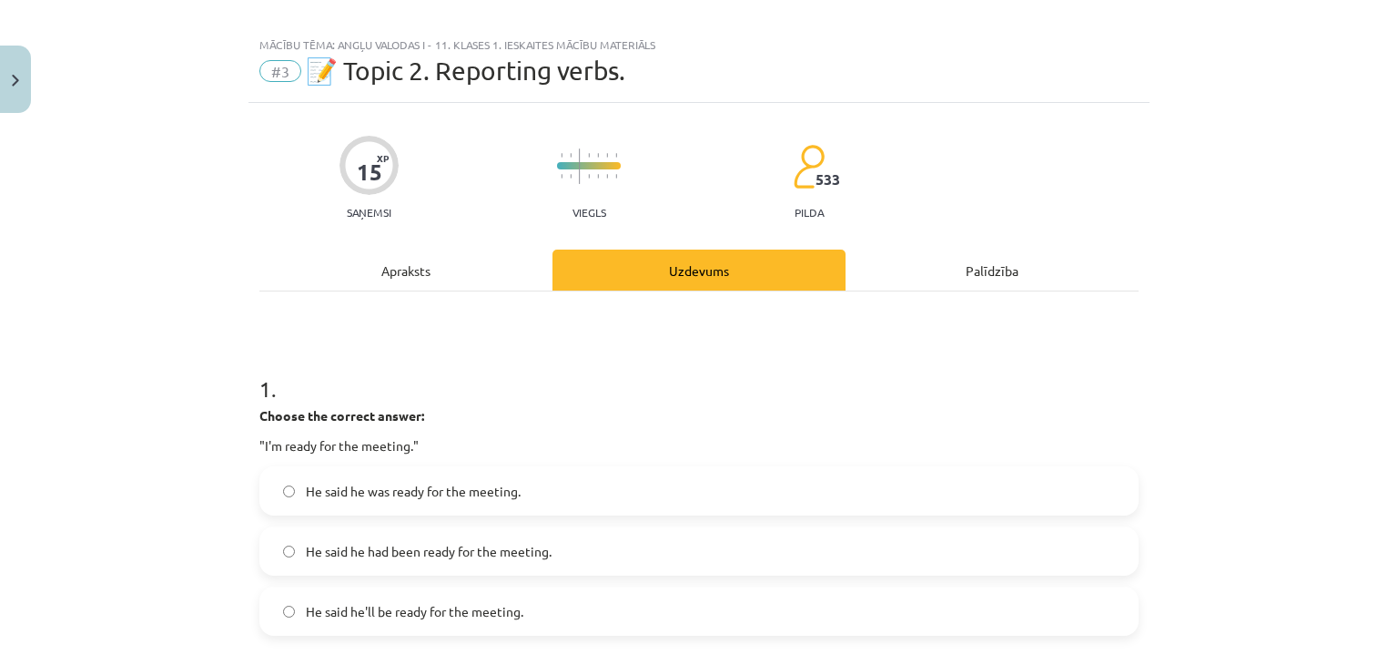
scroll to position [0, 0]
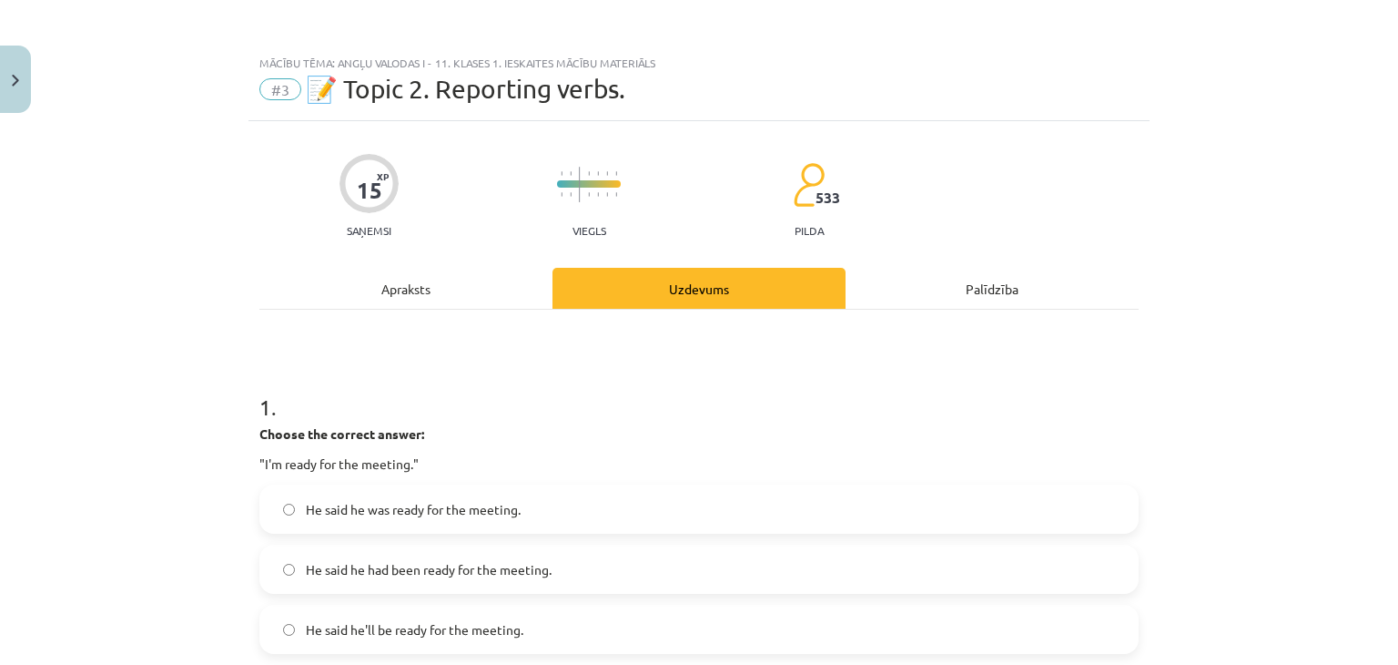
click at [433, 292] on div "Apraksts" at bounding box center [405, 288] width 293 height 41
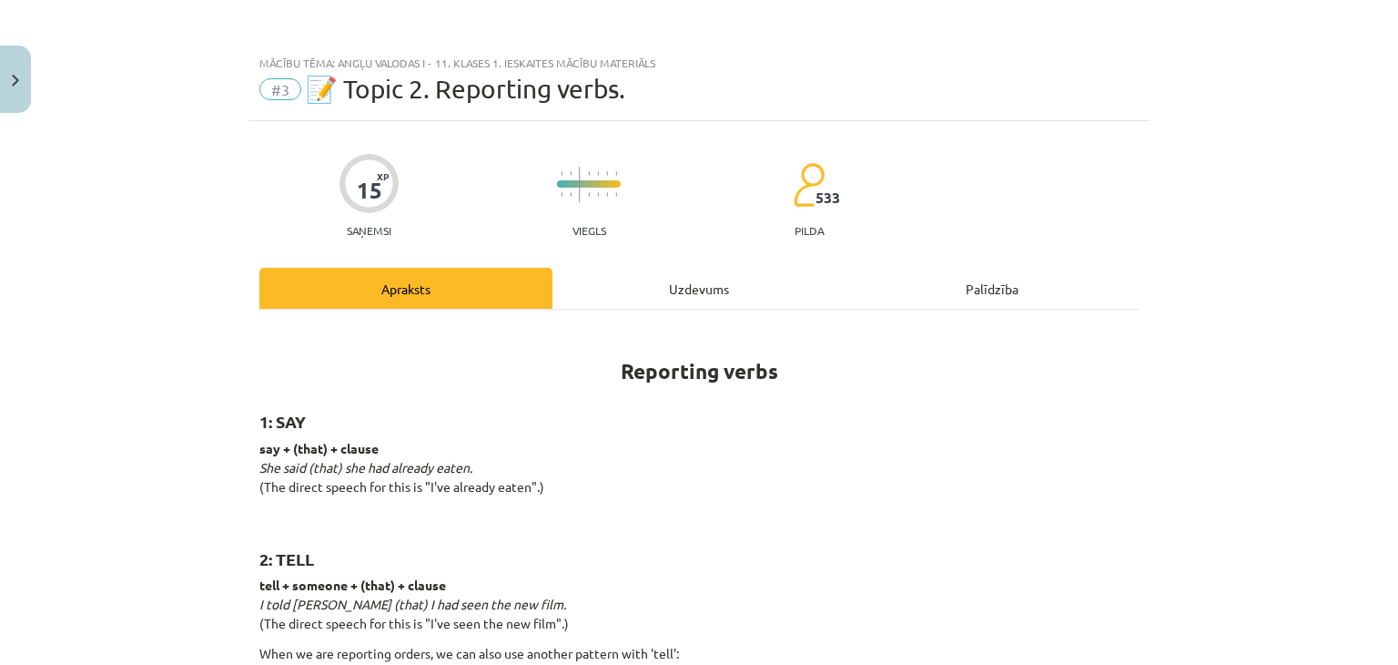
click at [664, 299] on div "Uzdevums" at bounding box center [699, 288] width 293 height 41
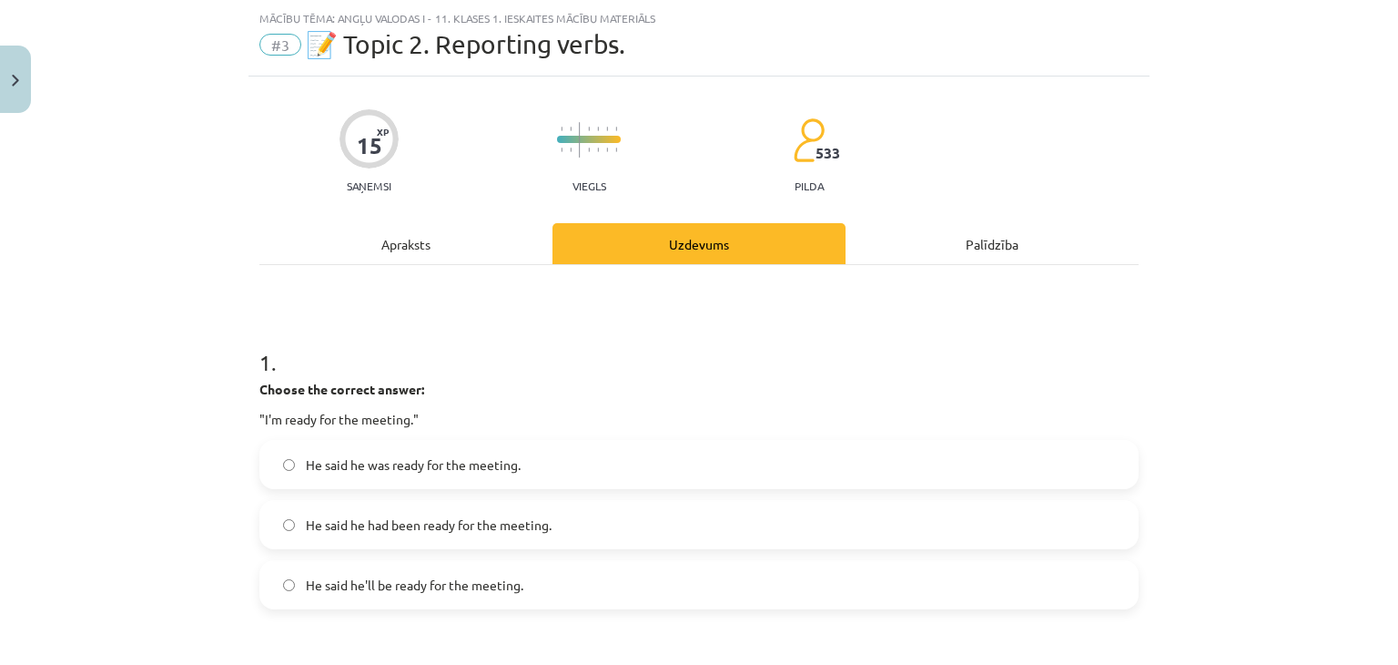
scroll to position [46, 0]
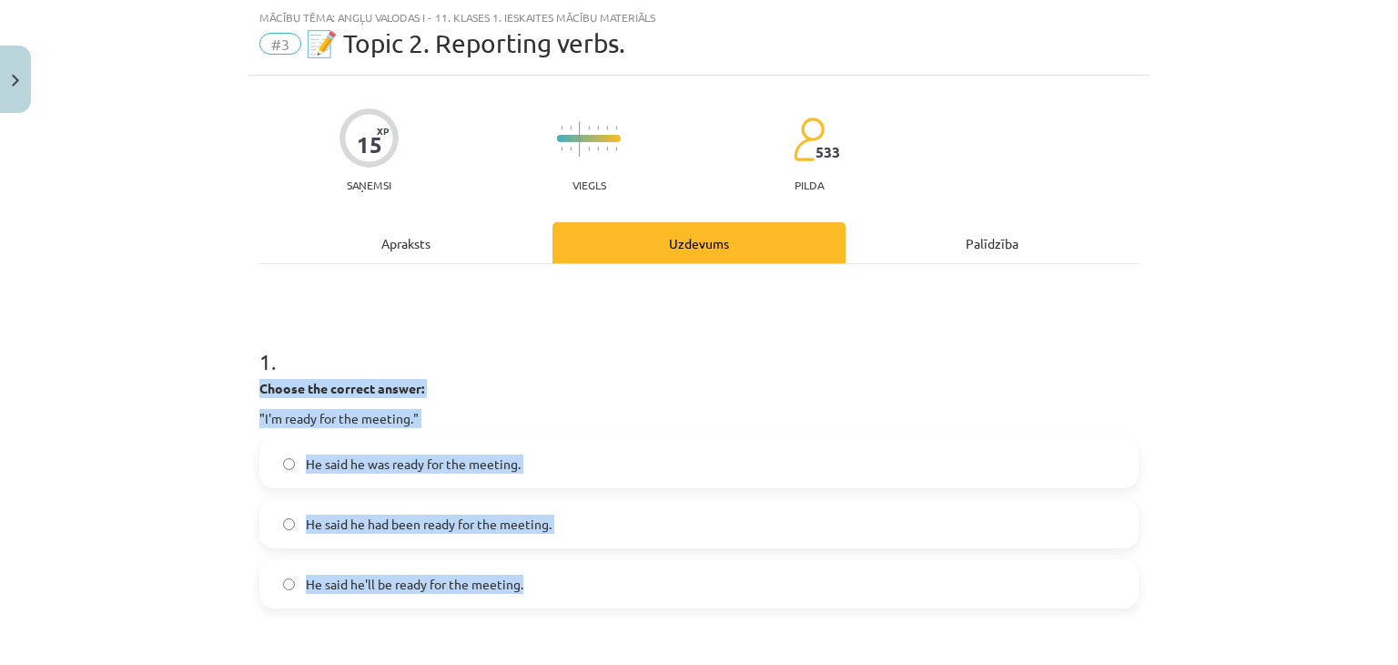
drag, startPoint x: 244, startPoint y: 384, endPoint x: 511, endPoint y: 505, distance: 293.0
copy div "Choose the correct answer: "I'm ready for the meeting." He said he was ready fo…"
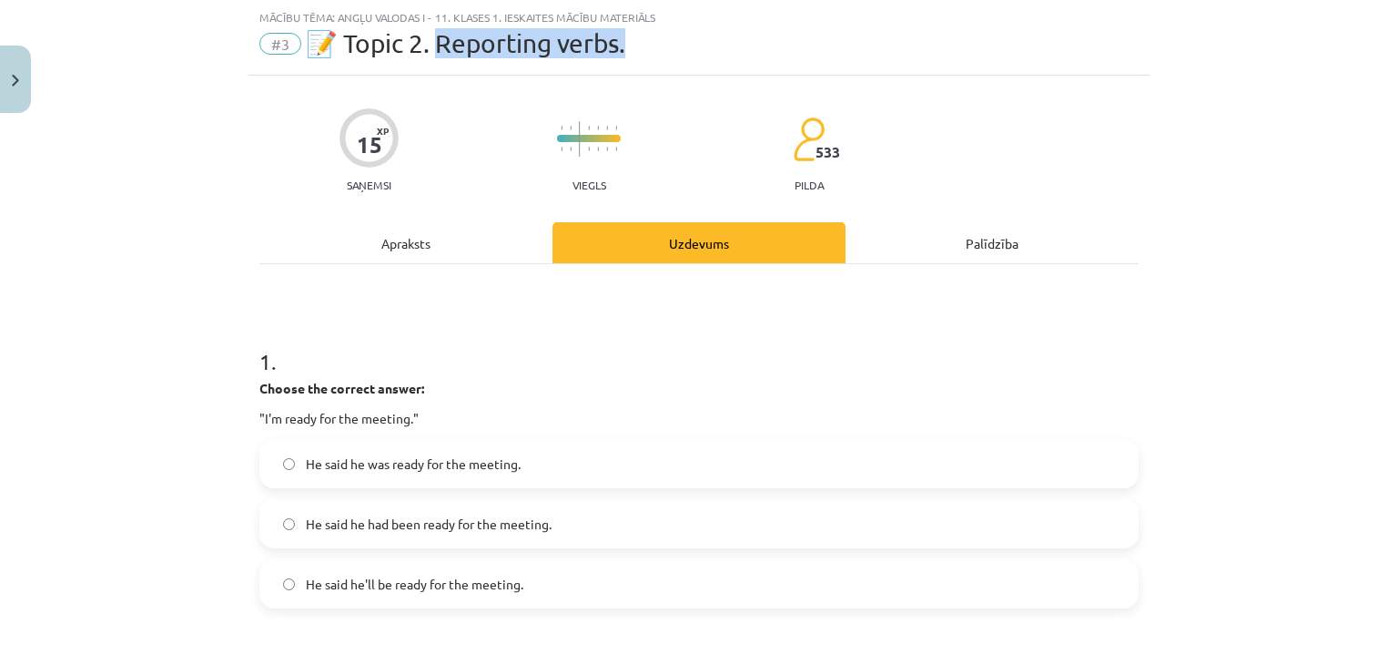
drag, startPoint x: 635, startPoint y: 31, endPoint x: 444, endPoint y: 40, distance: 191.4
click at [441, 41] on div "Mācību tēma: Angļu valodas i - 11. klases 1. ieskaites mācību materiāls #3 📝 To…" at bounding box center [699, 38] width 901 height 76
copy span "eporting verbs."
click at [482, 473] on label "He said he was ready for the meeting." at bounding box center [699, 464] width 876 height 46
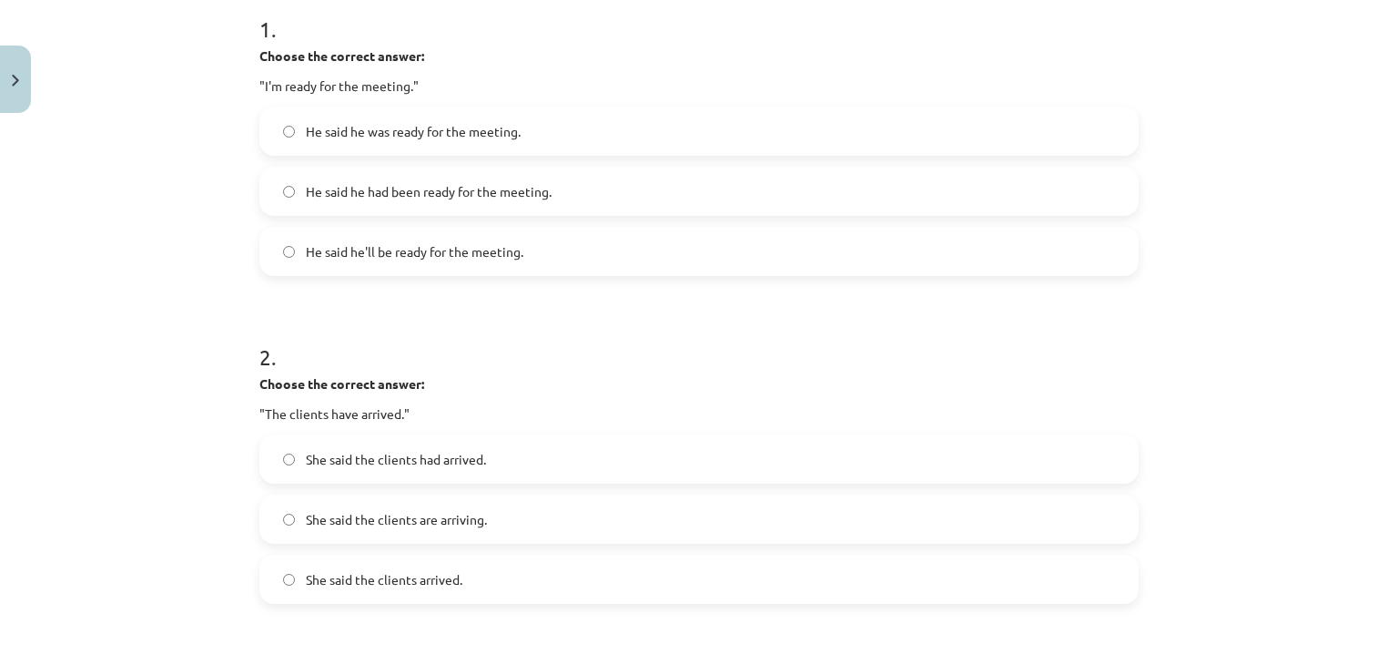
scroll to position [410, 0]
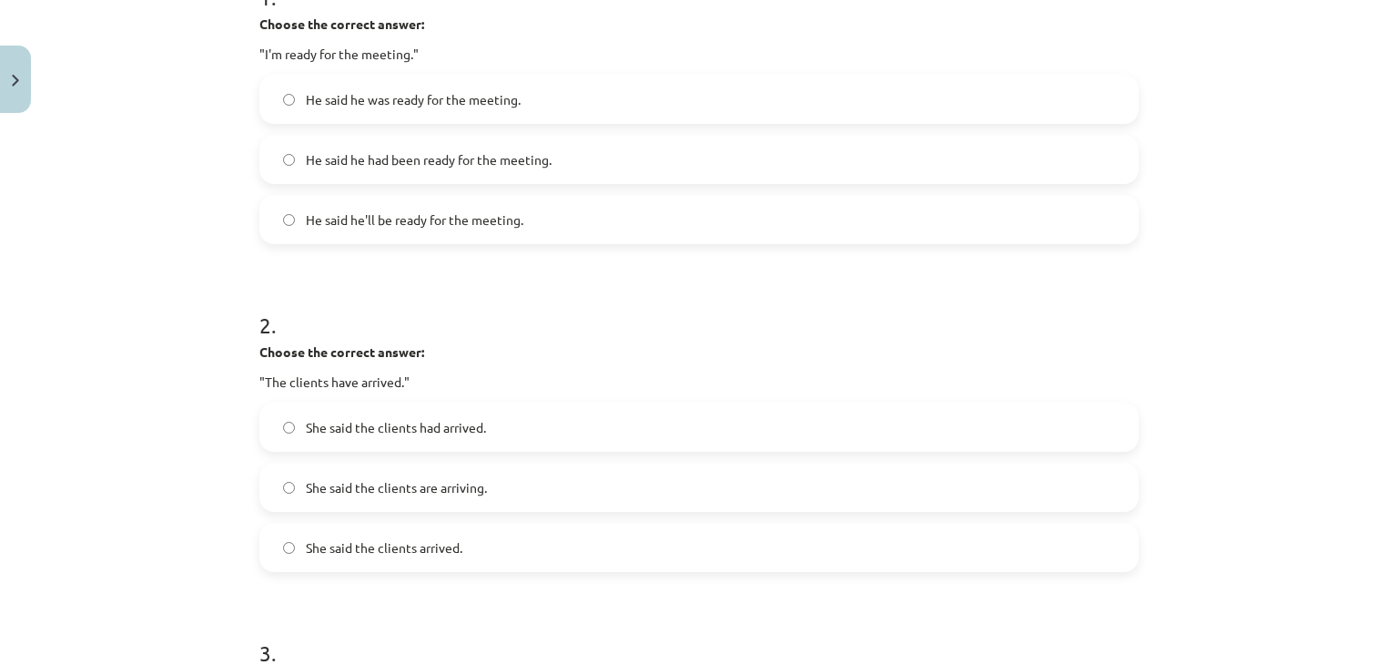
click at [219, 312] on div "Mācību tēma: Angļu valodas i - 11. klases 1. ieskaites mācību materiāls #3 📝 To…" at bounding box center [699, 332] width 1398 height 665
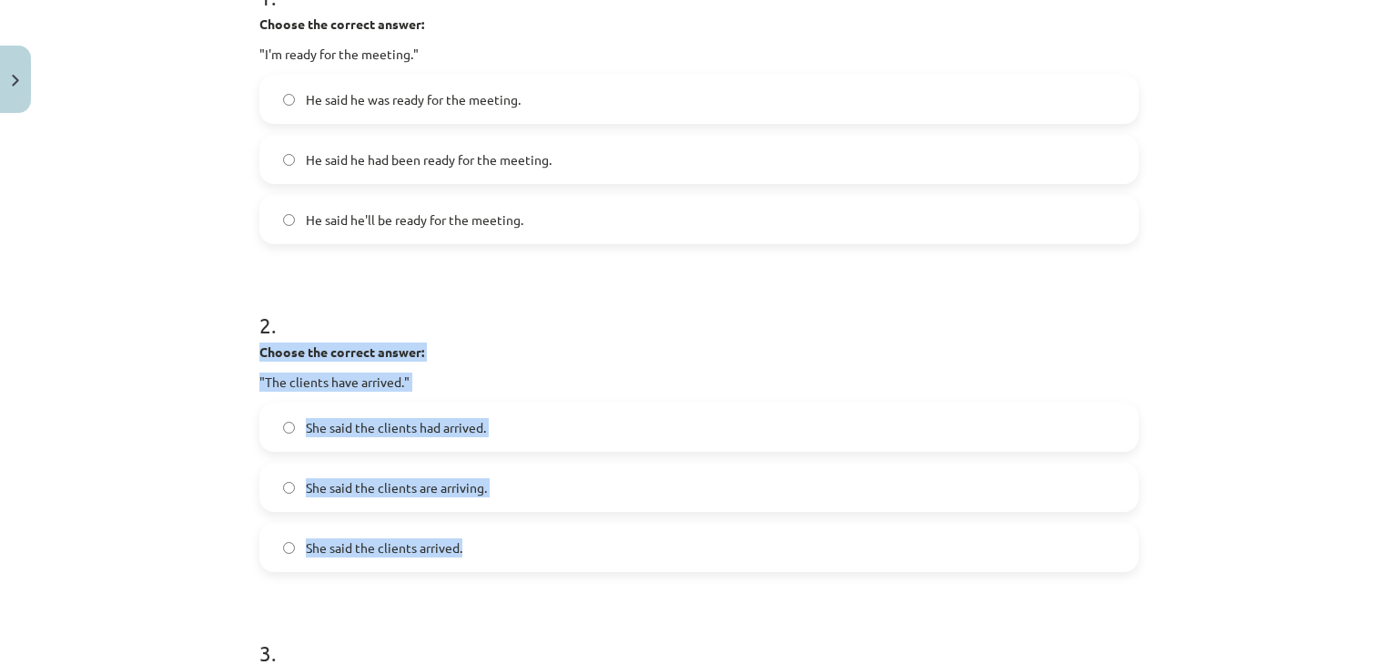
drag, startPoint x: 246, startPoint y: 340, endPoint x: 458, endPoint y: 519, distance: 277.8
copy div "Choose the correct answer: "The clients have arrived." She said the clients had…"
click at [490, 427] on label "She said the clients had arrived." at bounding box center [699, 427] width 876 height 46
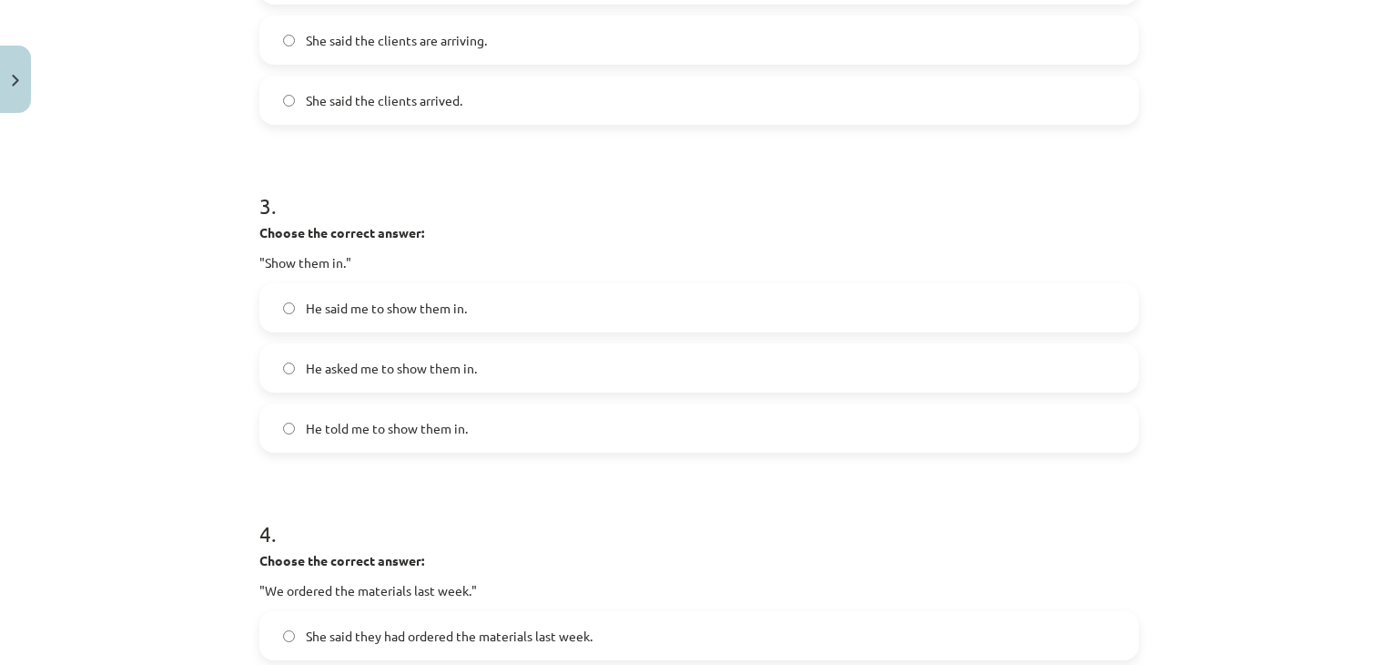
scroll to position [865, 0]
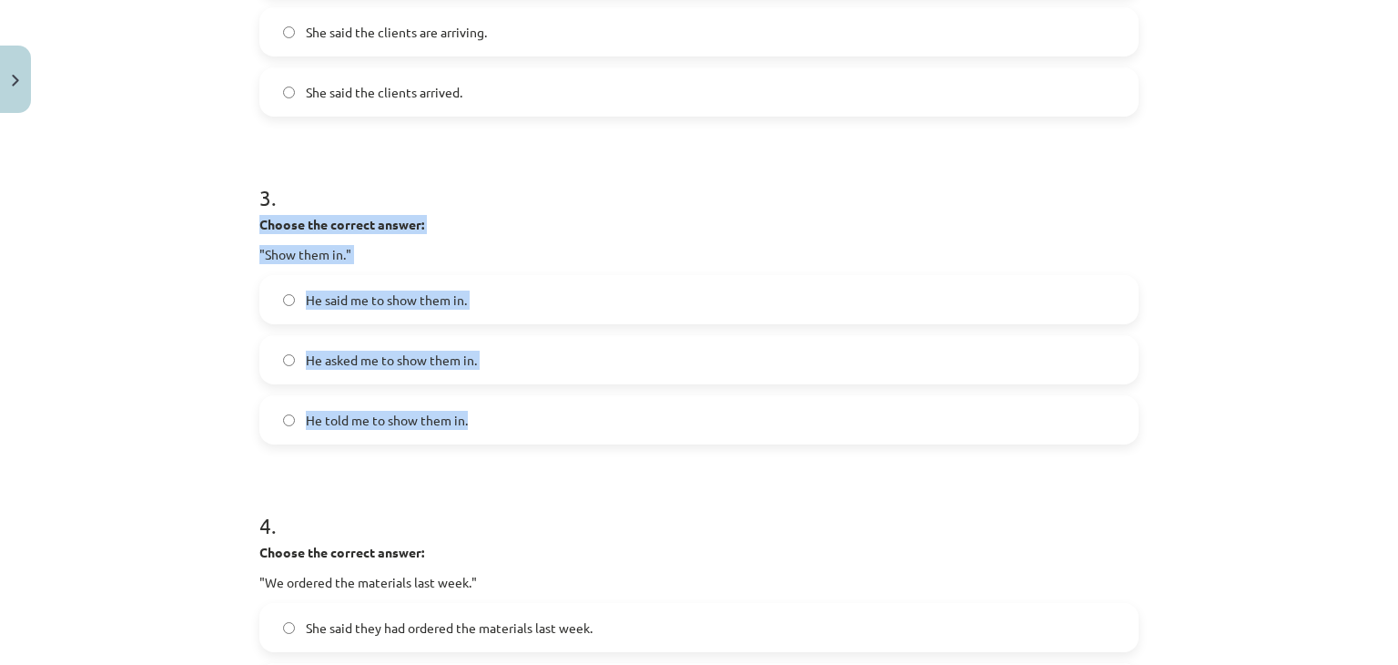
drag, startPoint x: 208, startPoint y: 215, endPoint x: 364, endPoint y: 281, distance: 170.1
click at [488, 409] on div "Mācību tēma: Angļu valodas i - 11. klases 1. ieskaites mācību materiāls #3 📝 To…" at bounding box center [699, 332] width 1398 height 665
copy div "Choose the correct answer: "Show them in." He said me to show them in. He asked…"
click at [510, 405] on label "He told me to show them in." at bounding box center [699, 420] width 876 height 46
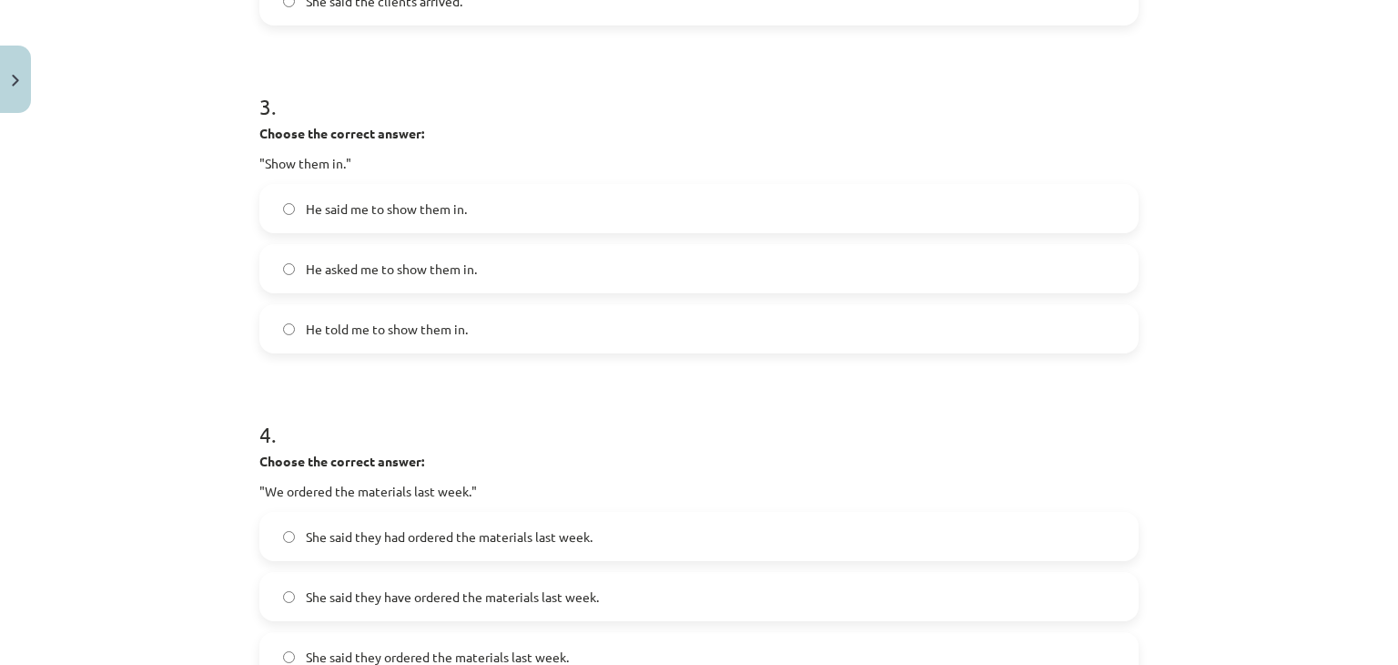
scroll to position [1320, 0]
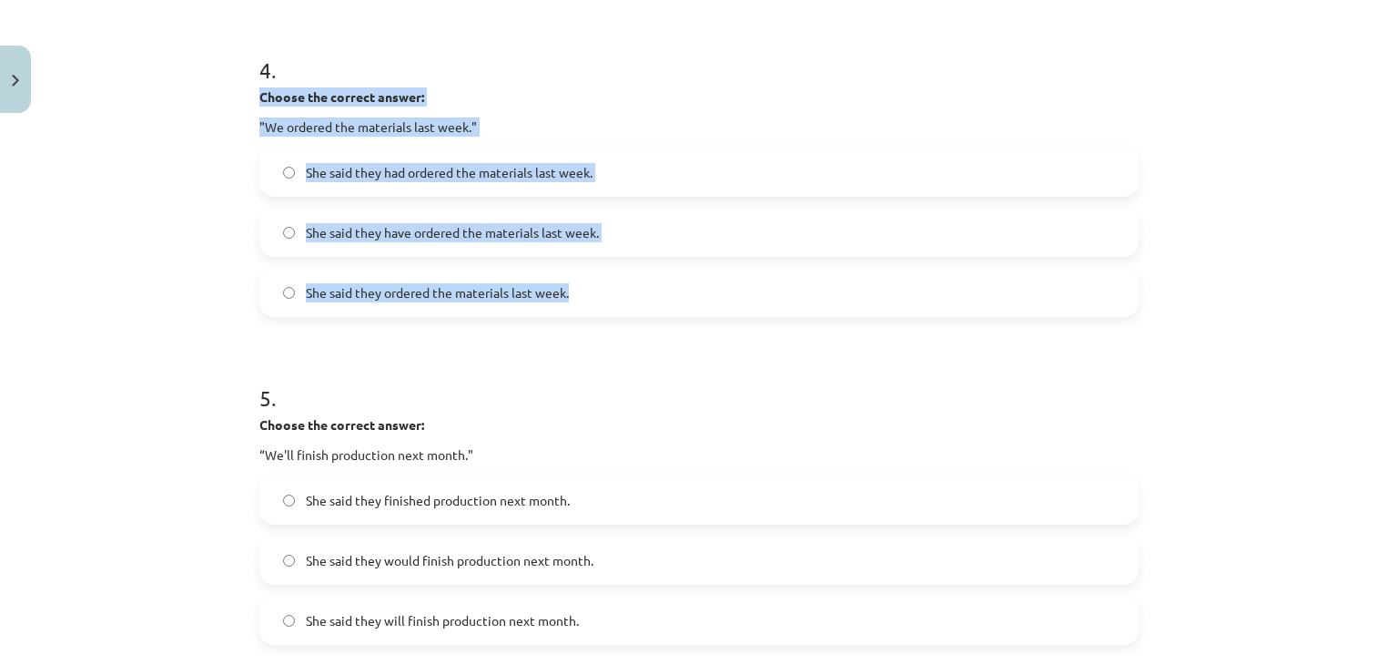
drag, startPoint x: 244, startPoint y: 88, endPoint x: 597, endPoint y: 300, distance: 412.1
copy div "Choose the correct answer: "We ordered the materials last week." She said they …"
click at [448, 172] on span "She said they had ordered the materials last week." at bounding box center [449, 172] width 287 height 19
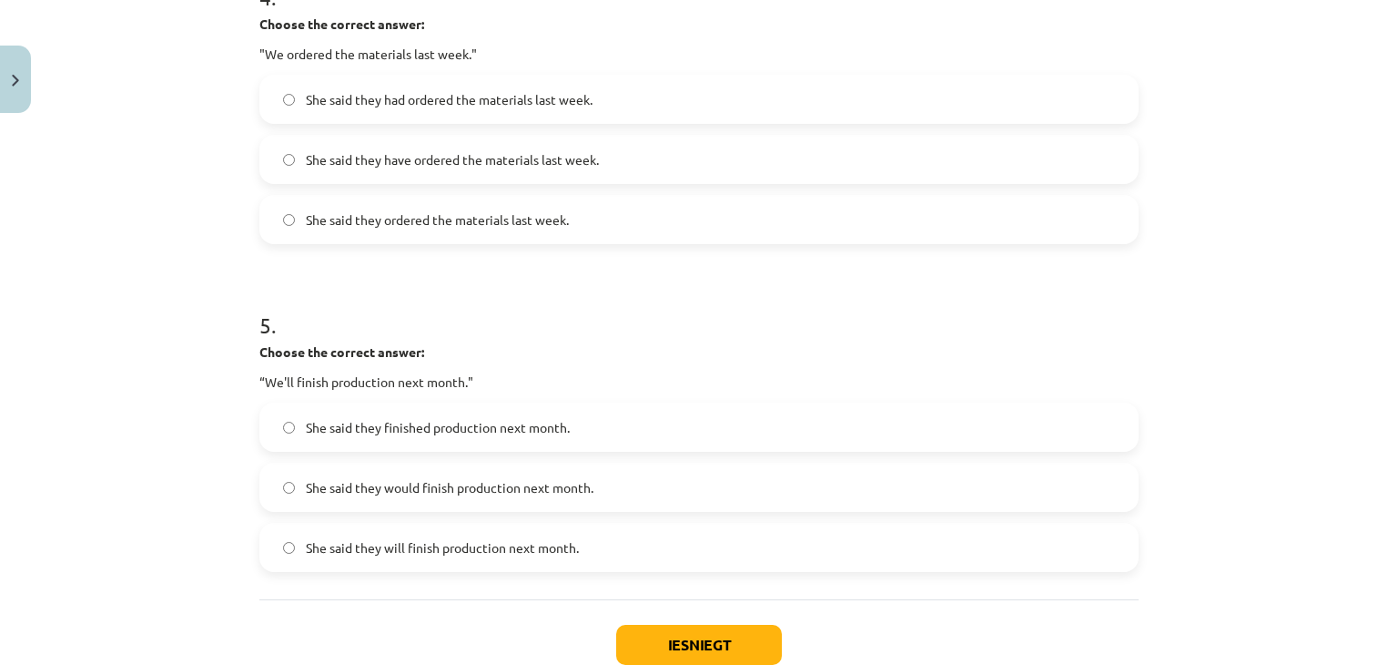
scroll to position [1511, 0]
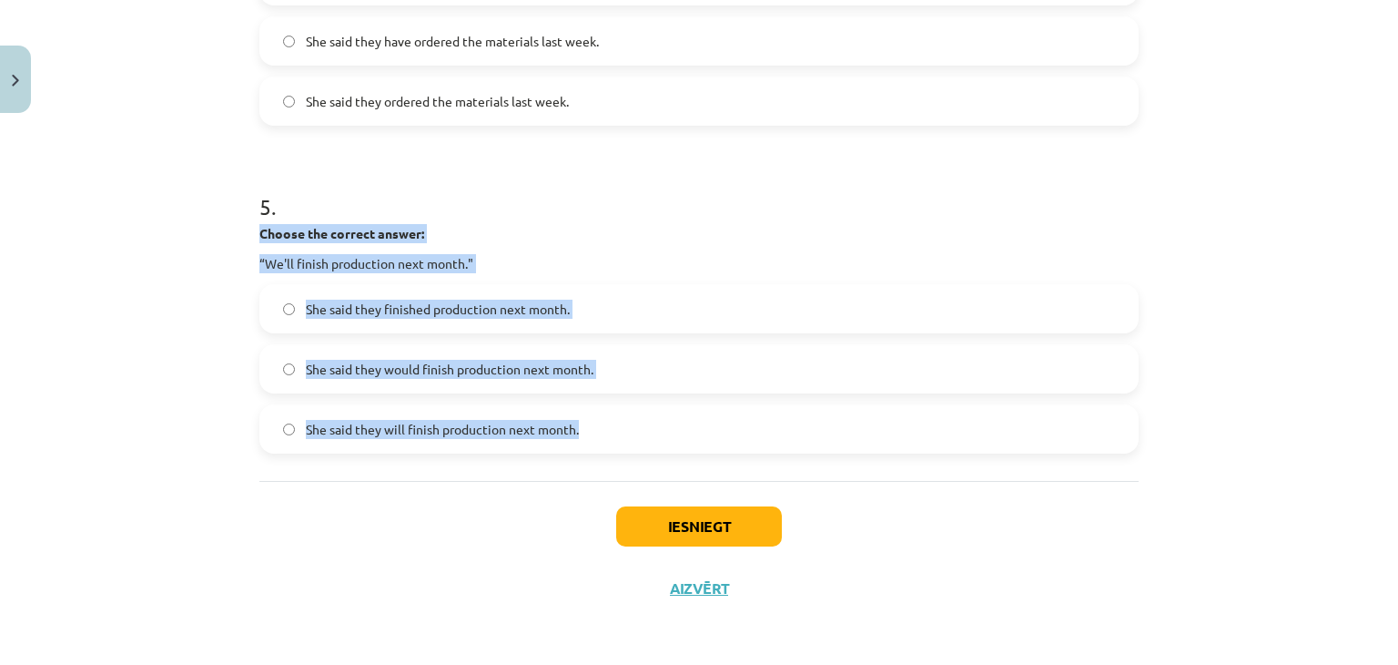
drag, startPoint x: 200, startPoint y: 230, endPoint x: 630, endPoint y: 409, distance: 465.3
click at [632, 412] on div "Mācību tēma: Angļu valodas i - 11. klases 1. ieskaites mācību materiāls #3 📝 To…" at bounding box center [699, 332] width 1398 height 665
copy div "Choose the correct answer: “We'll finish production next month." She said they …"
click at [392, 309] on span "She said they finished production next month." at bounding box center [438, 309] width 264 height 19
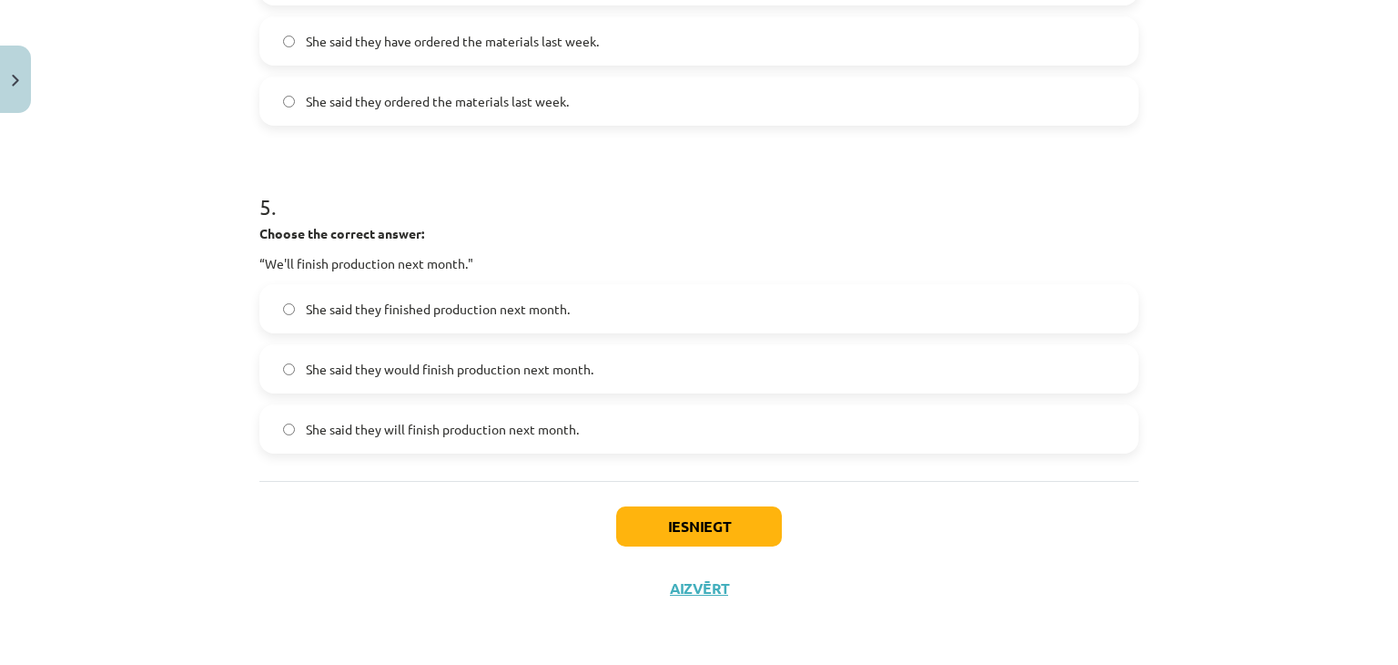
click at [454, 355] on label "She said they would finish production next month." at bounding box center [699, 369] width 876 height 46
click at [733, 532] on button "Iesniegt" at bounding box center [699, 526] width 166 height 40
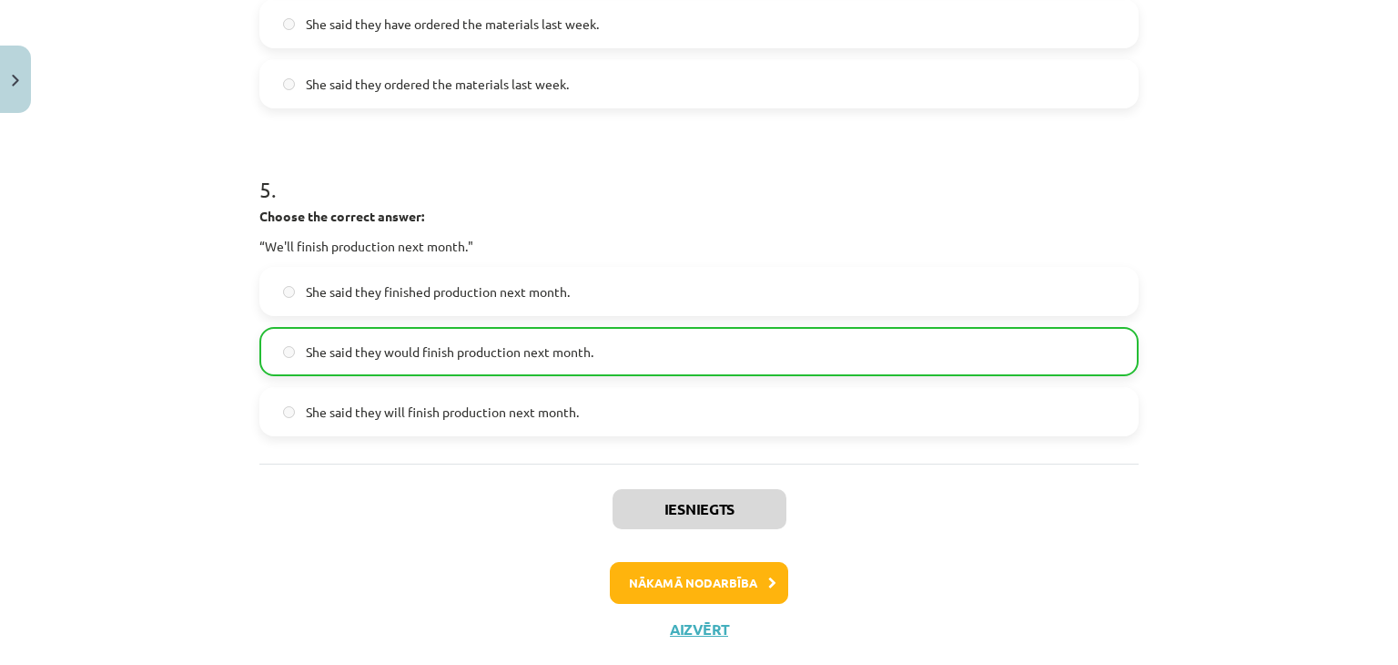
scroll to position [1569, 0]
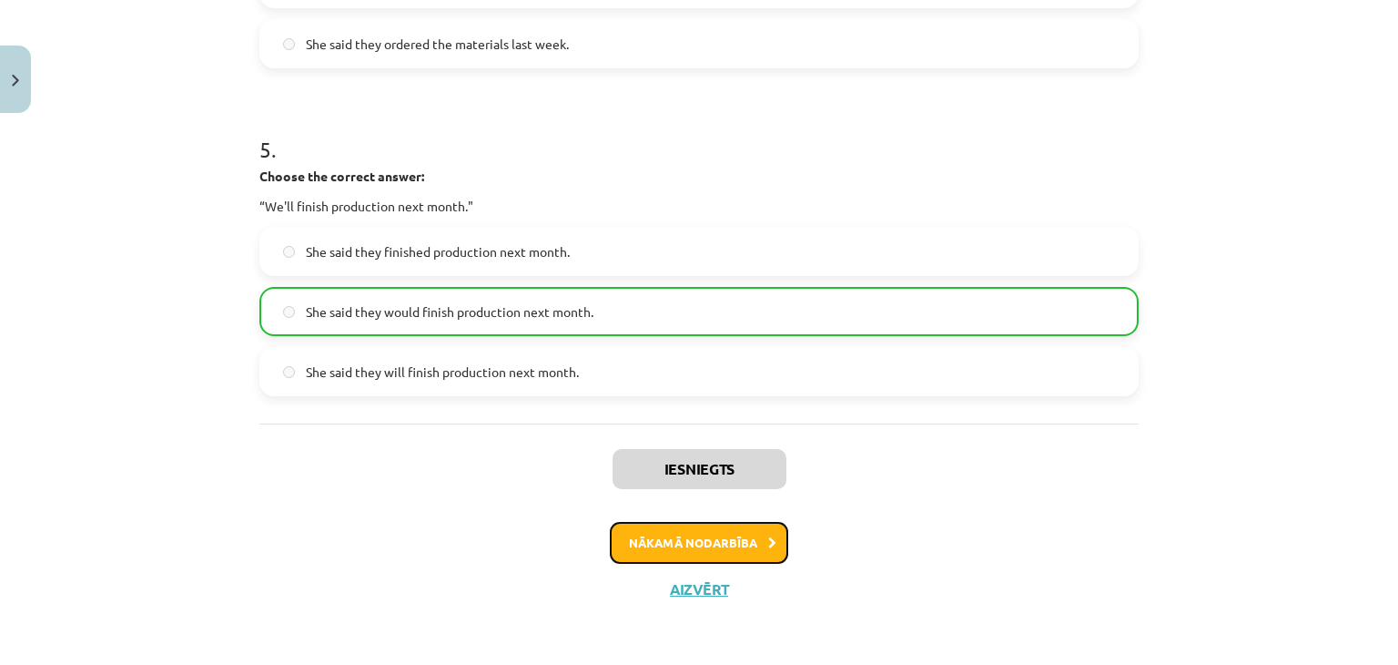
click at [694, 548] on button "Nākamā nodarbība" at bounding box center [699, 543] width 178 height 42
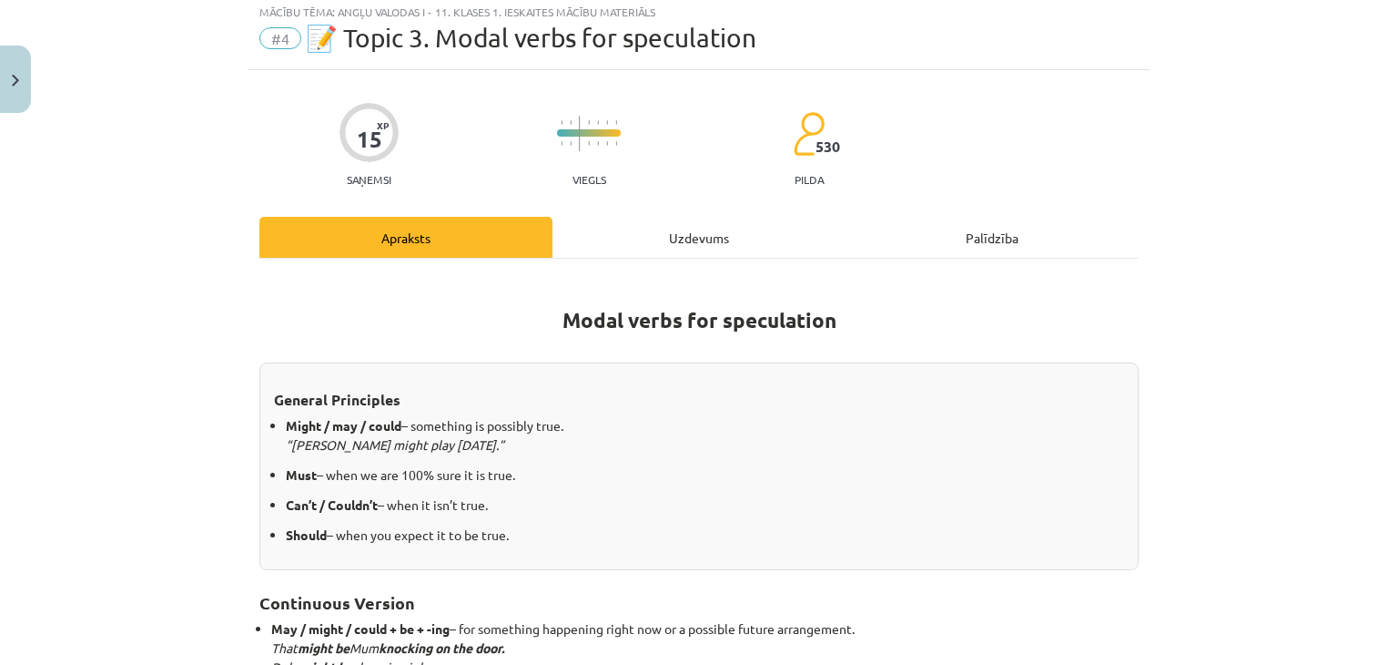
scroll to position [46, 0]
